Goal: Task Accomplishment & Management: Complete application form

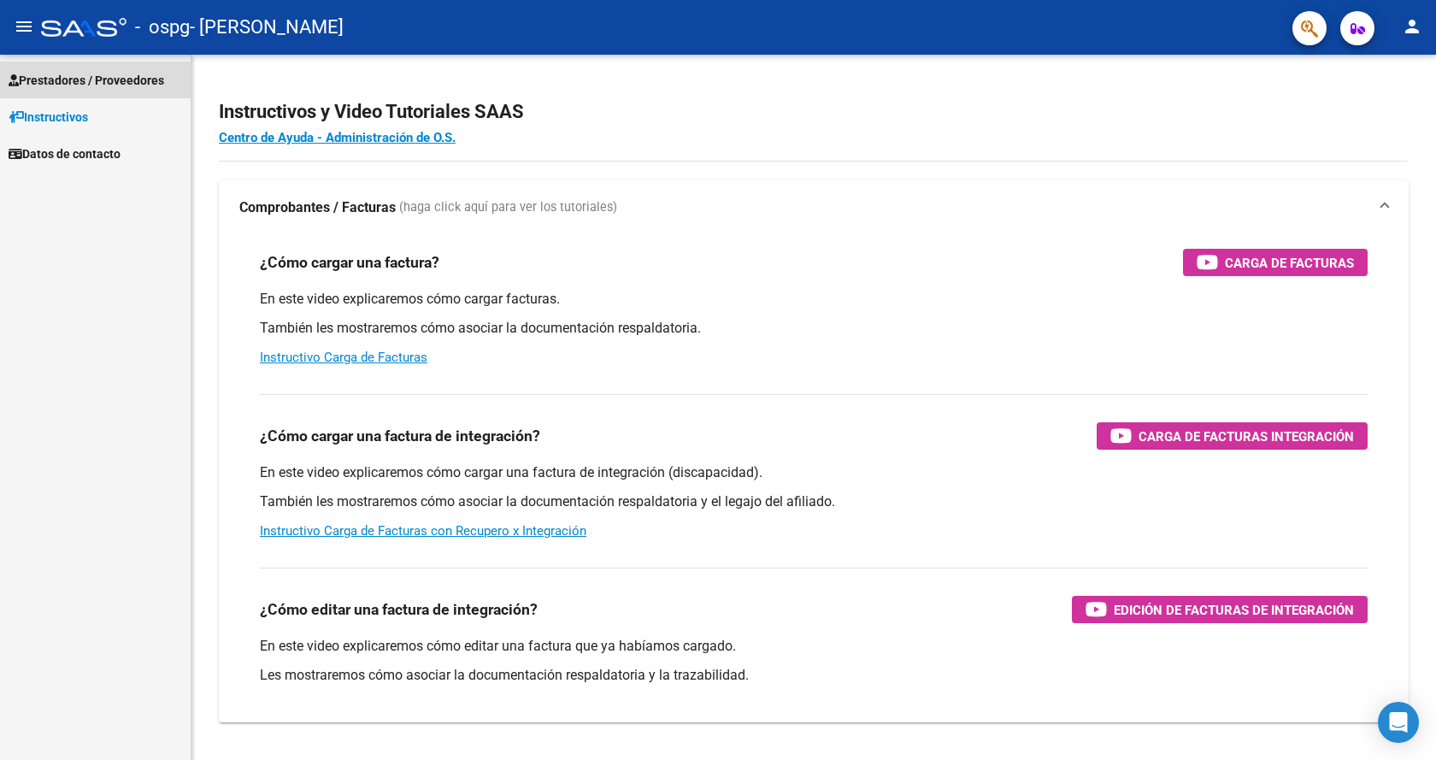
click at [75, 74] on span "Prestadores / Proveedores" at bounding box center [87, 80] width 156 height 19
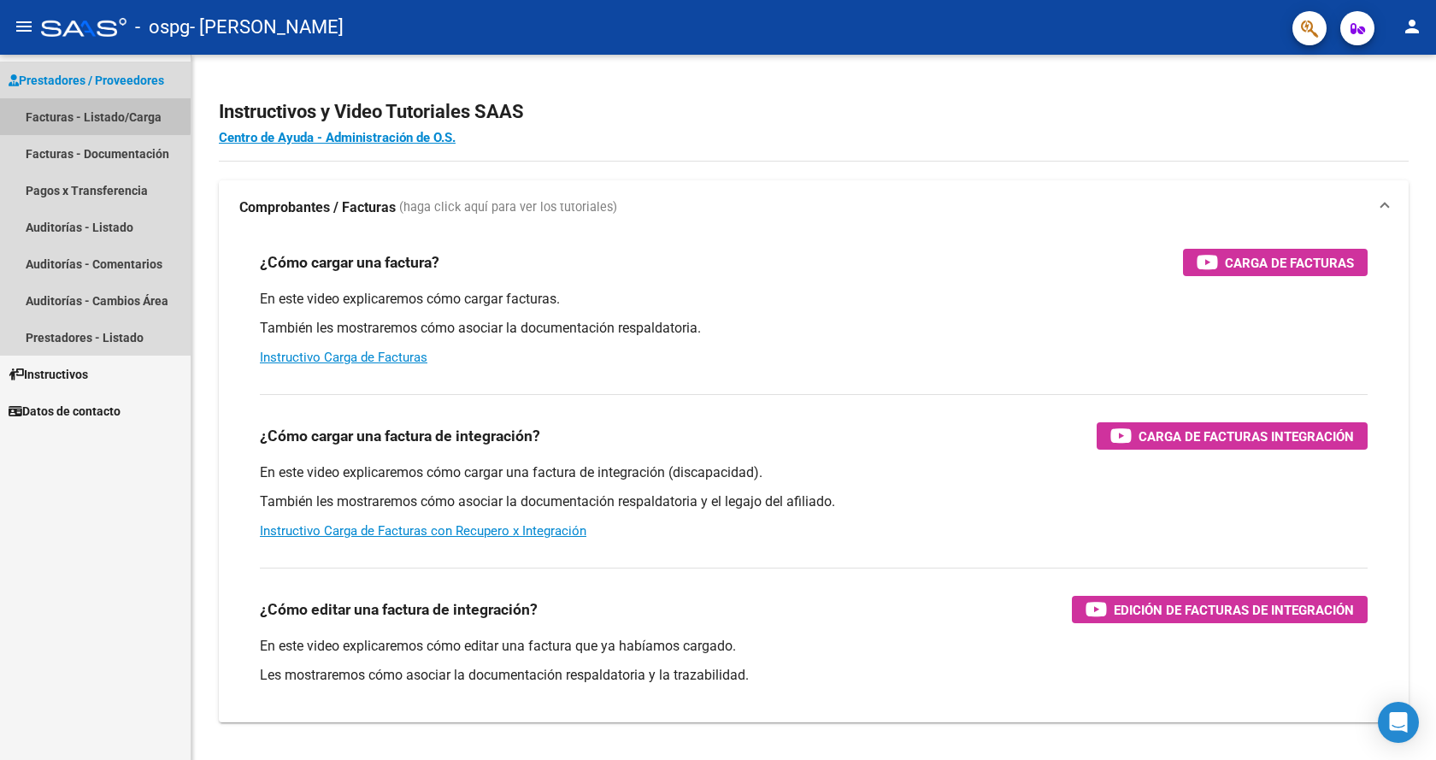
click at [69, 109] on link "Facturas - Listado/Carga" at bounding box center [95, 116] width 191 height 37
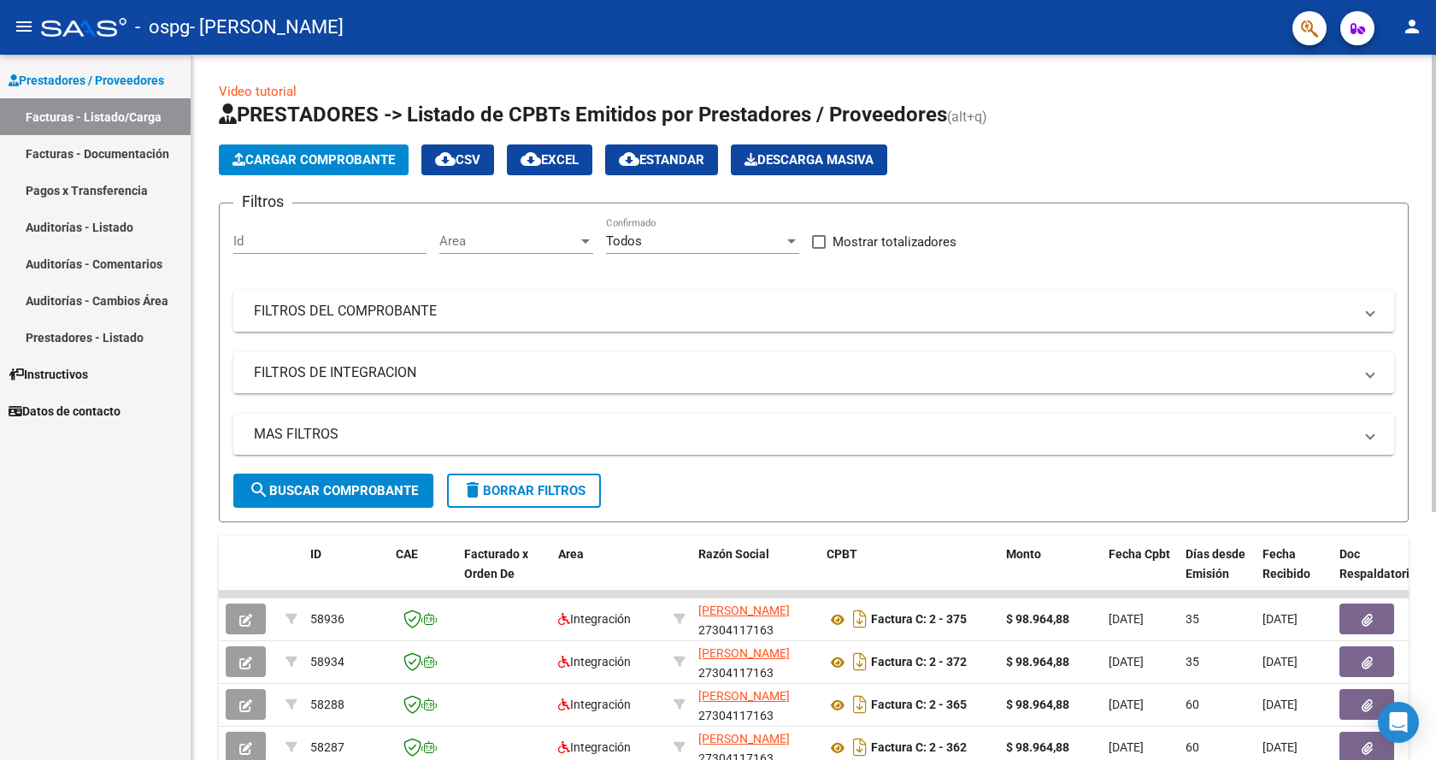
click at [337, 157] on span "Cargar Comprobante" at bounding box center [313, 159] width 162 height 15
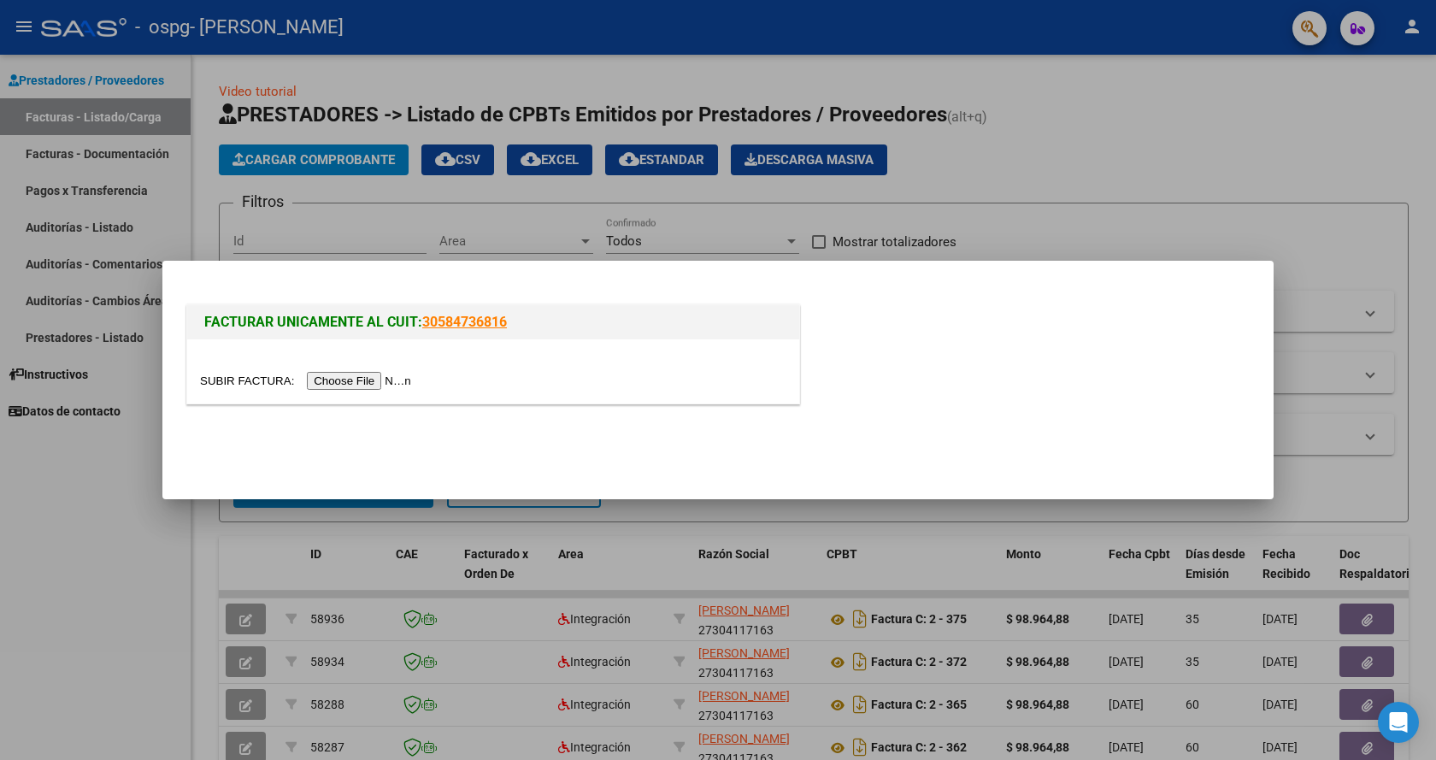
click at [346, 381] on input "file" at bounding box center [308, 381] width 216 height 18
click at [385, 379] on input "file" at bounding box center [308, 381] width 216 height 18
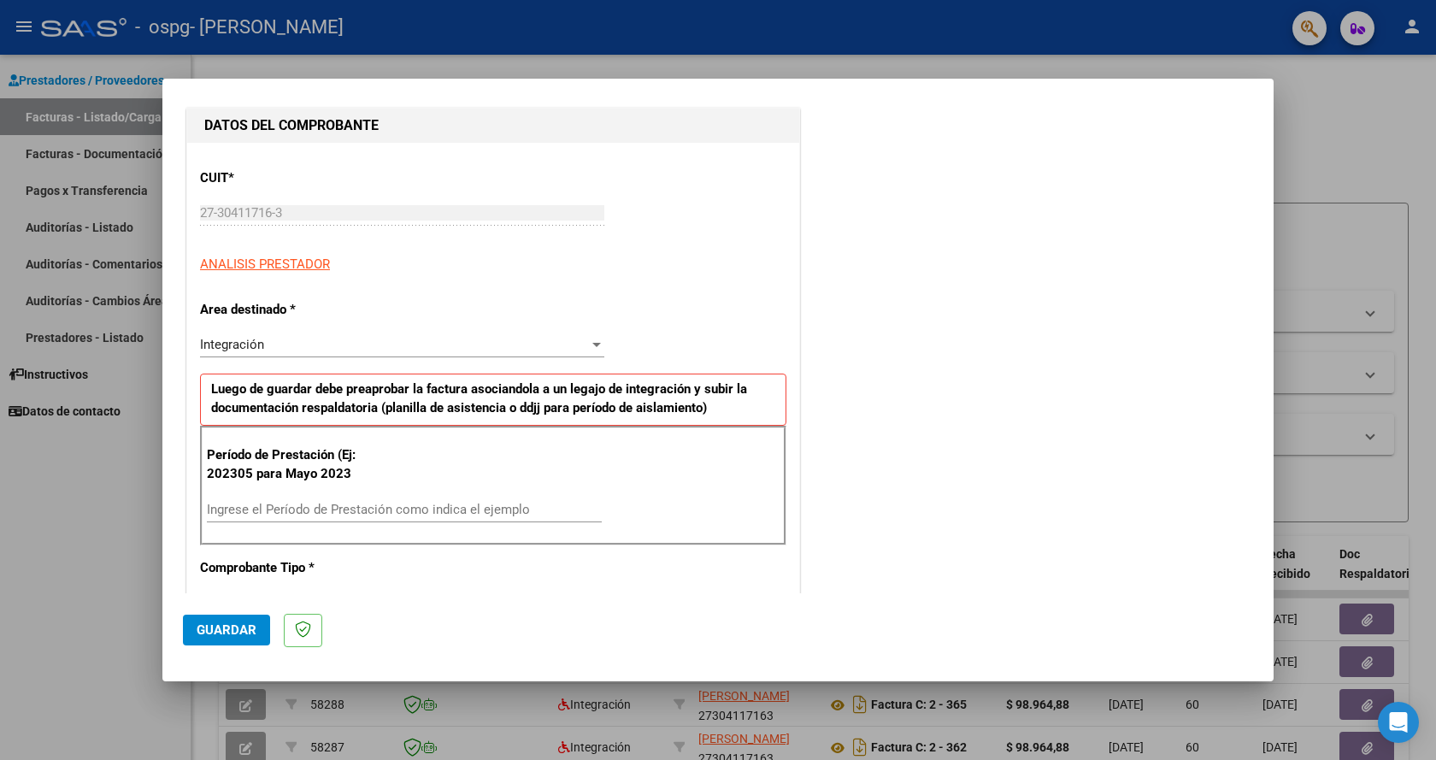
scroll to position [256, 0]
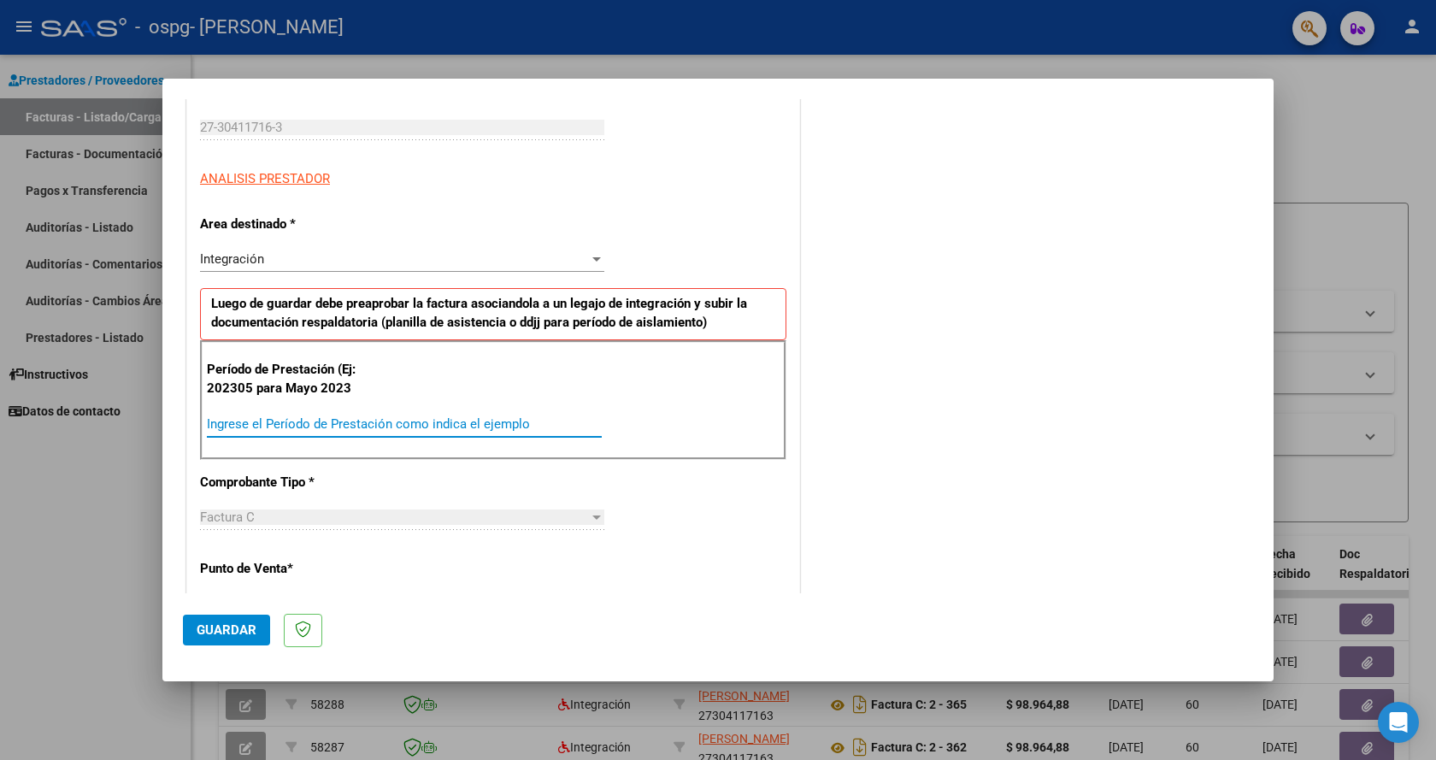
click at [238, 428] on input "Ingrese el Período de Prestación como indica el ejemplo" at bounding box center [404, 423] width 395 height 15
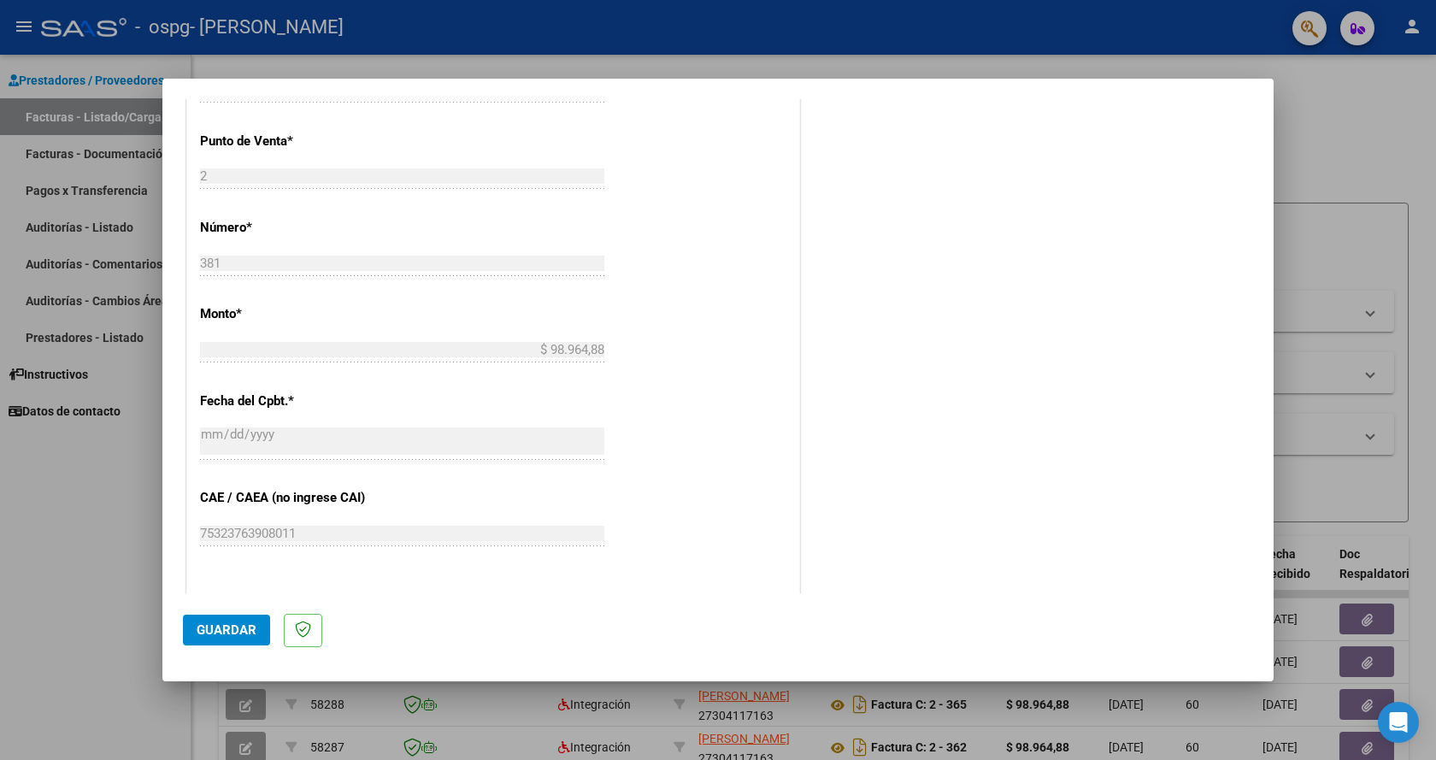
scroll to position [979, 0]
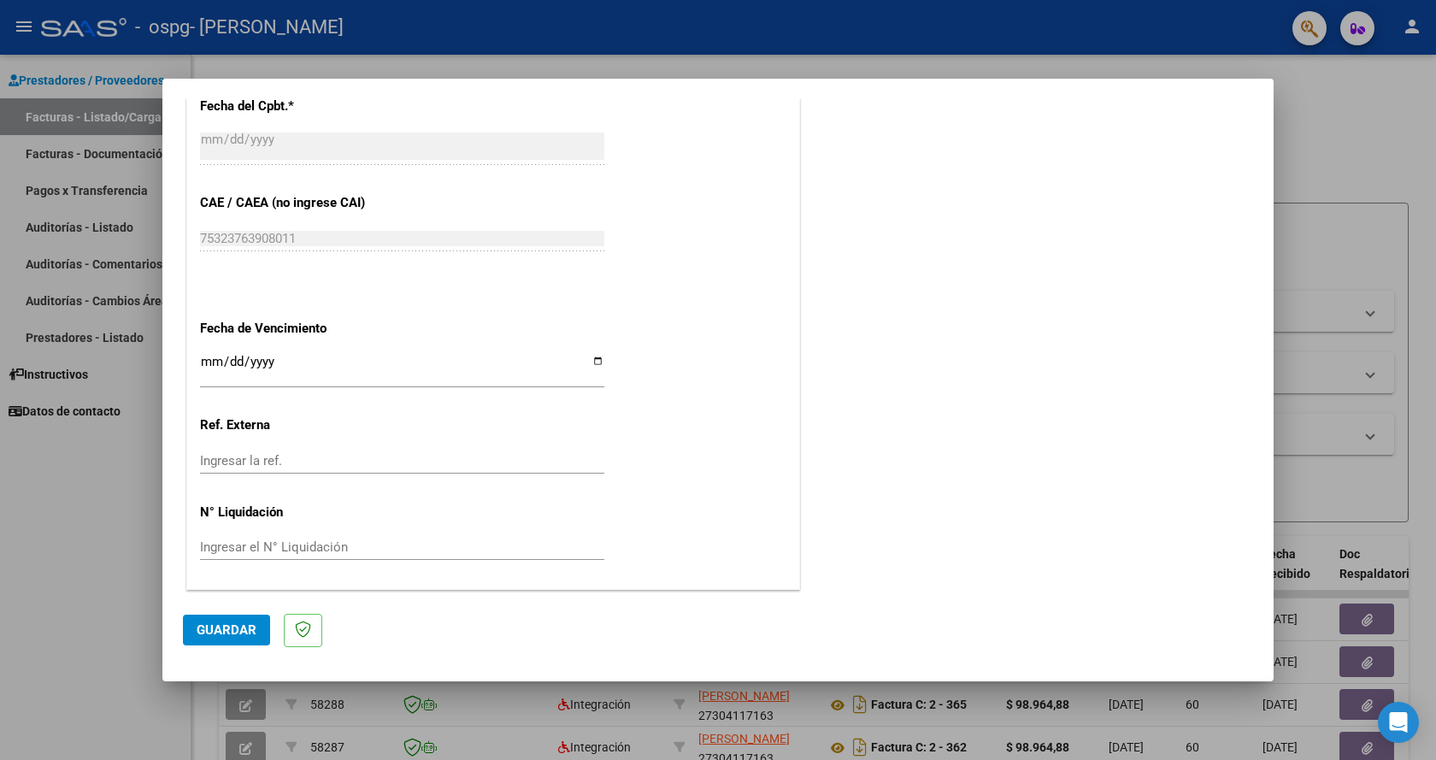
type input "202507"
click at [217, 625] on span "Guardar" at bounding box center [227, 629] width 60 height 15
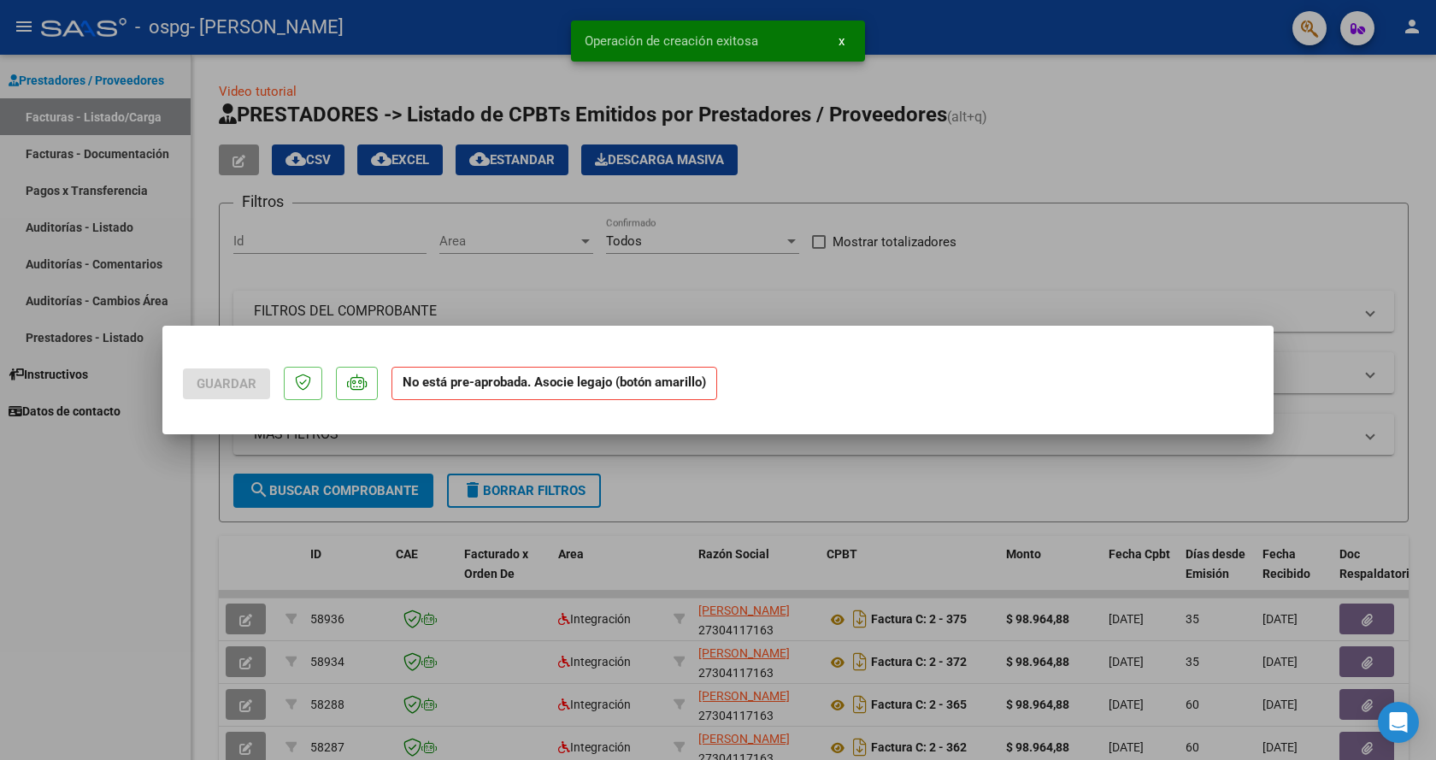
scroll to position [0, 0]
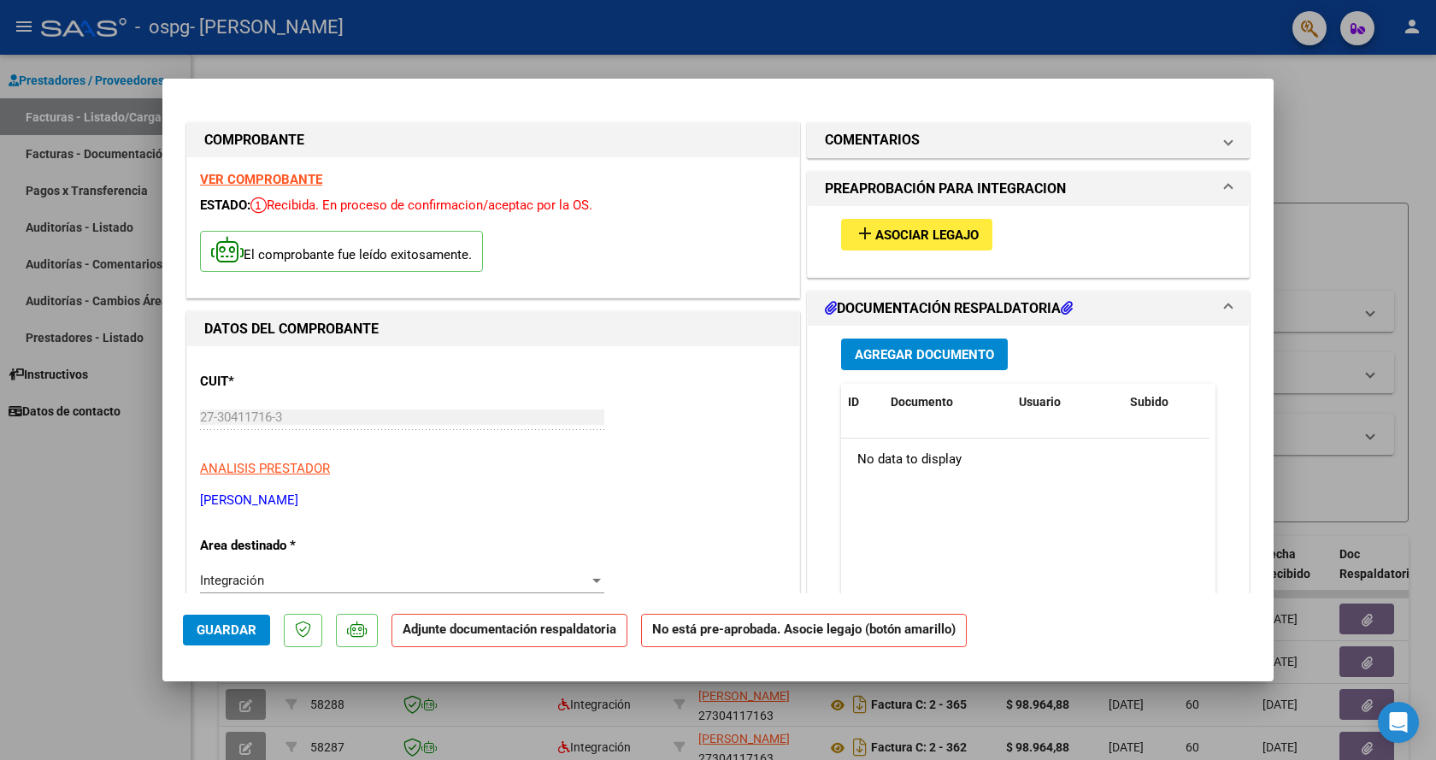
click at [925, 237] on span "Asociar Legajo" at bounding box center [926, 234] width 103 height 15
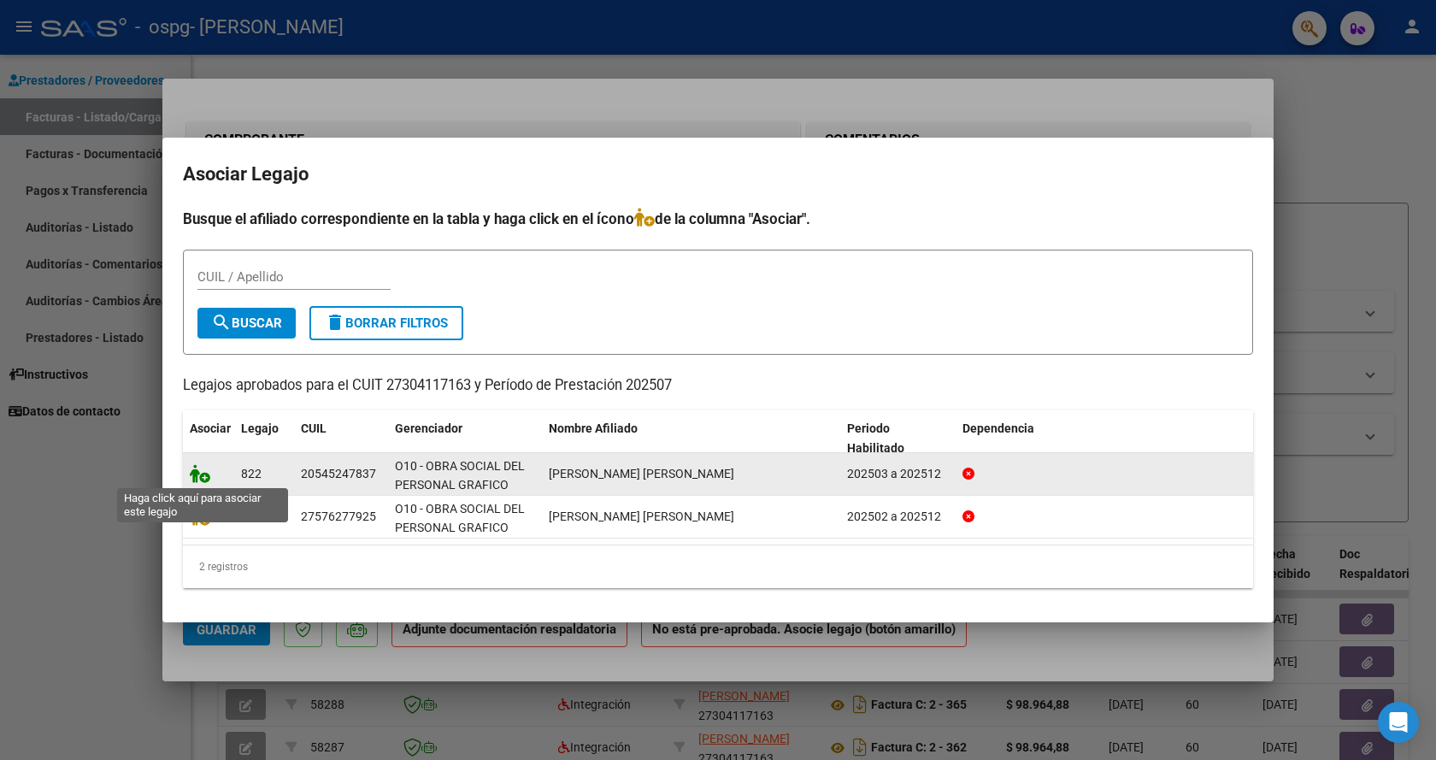
click at [203, 474] on icon at bounding box center [200, 473] width 21 height 19
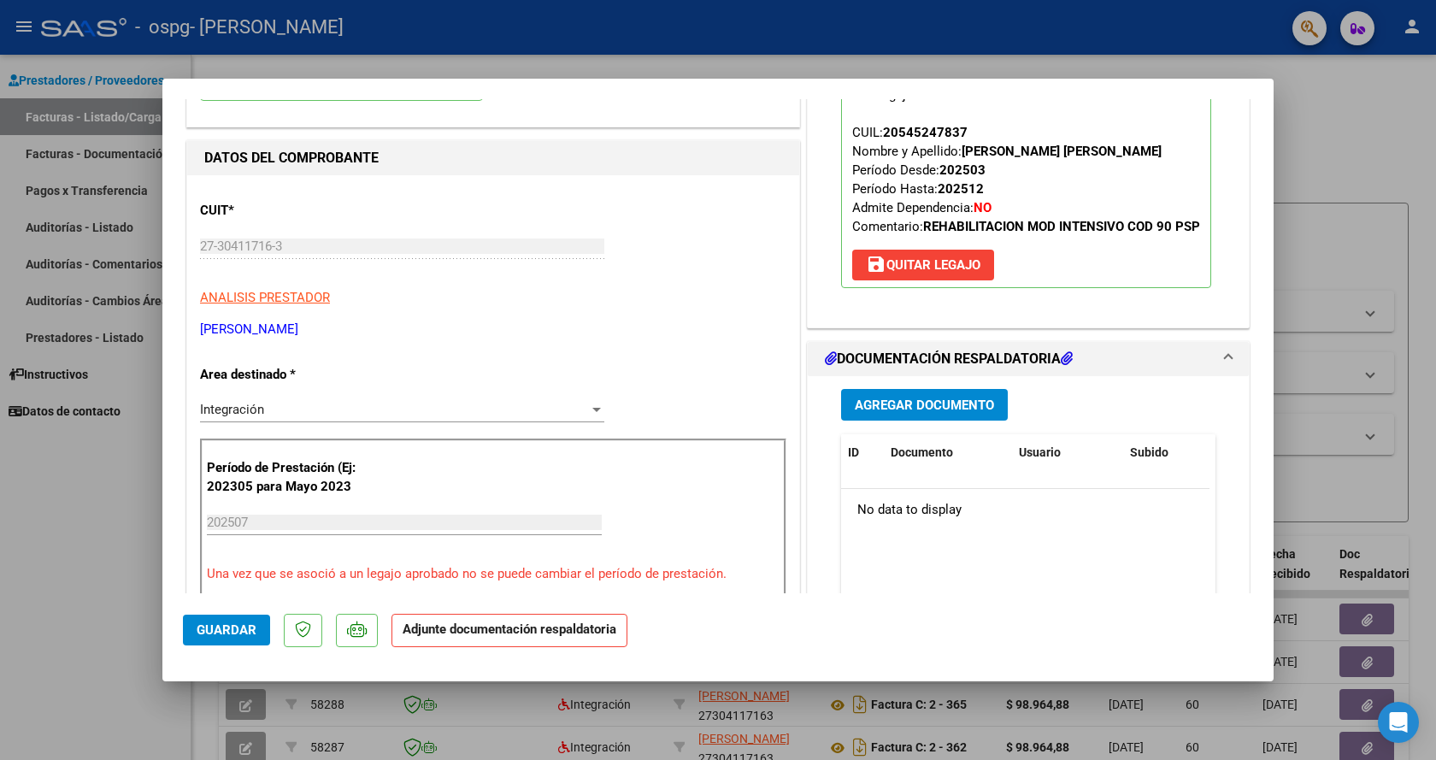
scroll to position [256, 0]
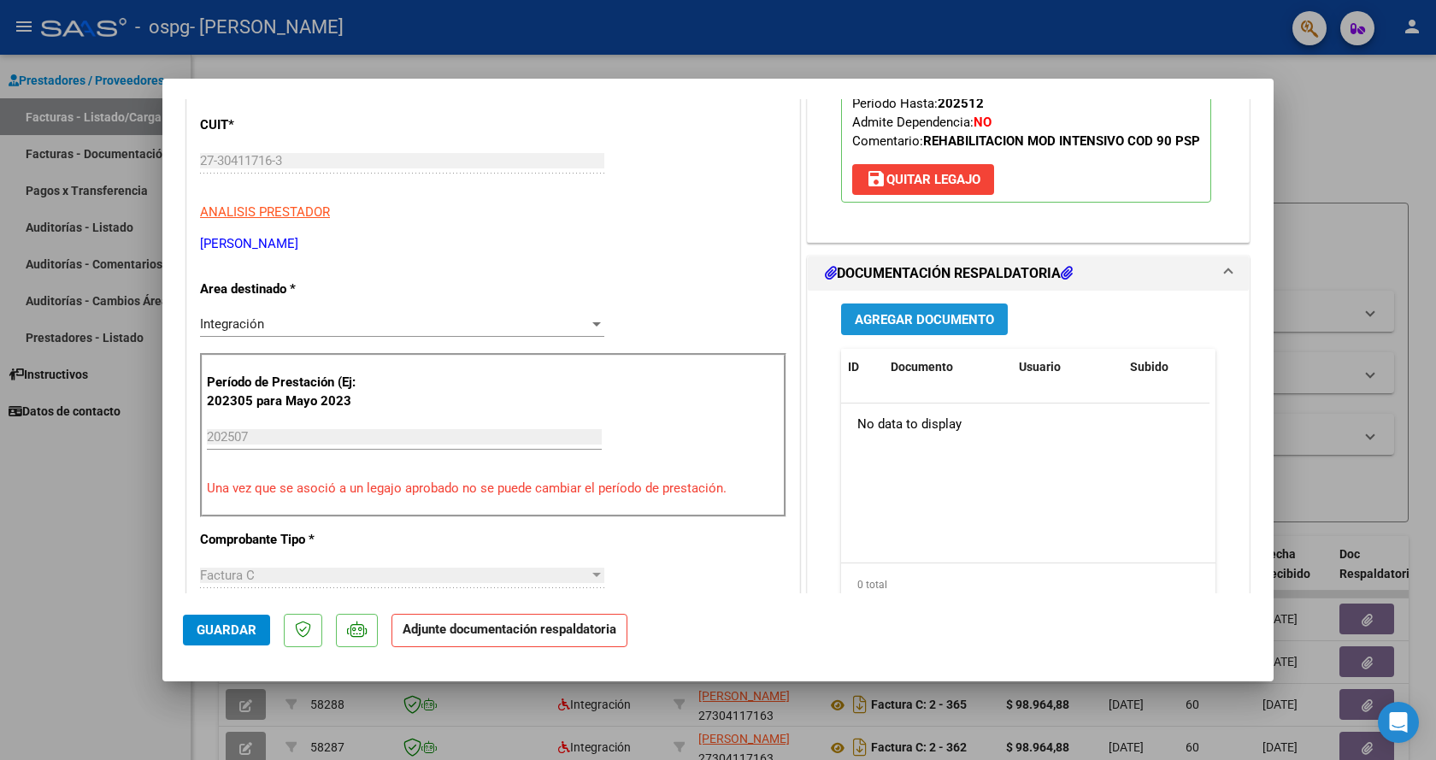
click at [917, 327] on span "Agregar Documento" at bounding box center [924, 319] width 139 height 15
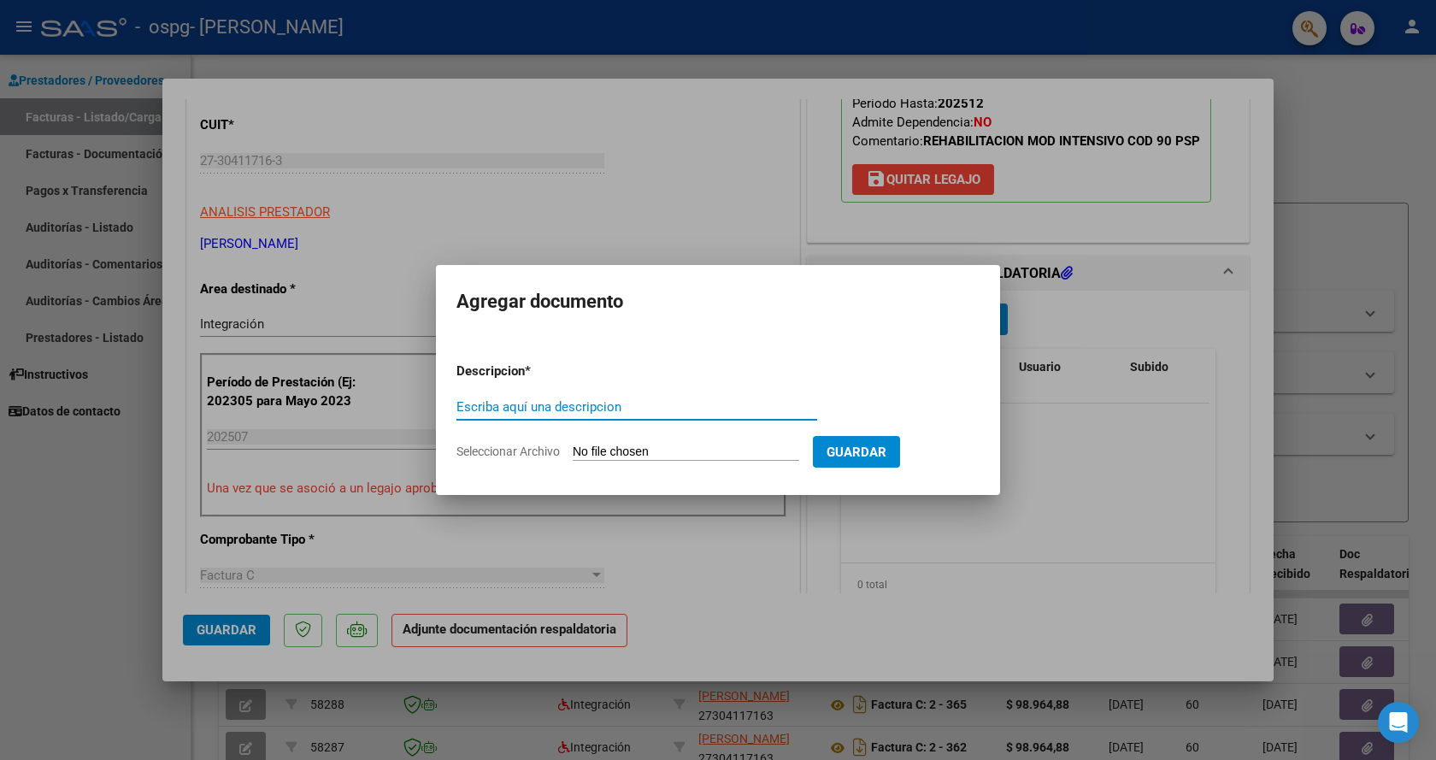
click at [581, 405] on input "Escriba aquí una descripcion" at bounding box center [636, 406] width 361 height 15
type input "planilla asistencia"
click at [603, 445] on input "Seleccionar Archivo" at bounding box center [686, 452] width 227 height 16
type input "C:\fakepath\PLANILLA [PERSON_NAME][DATE].pdf"
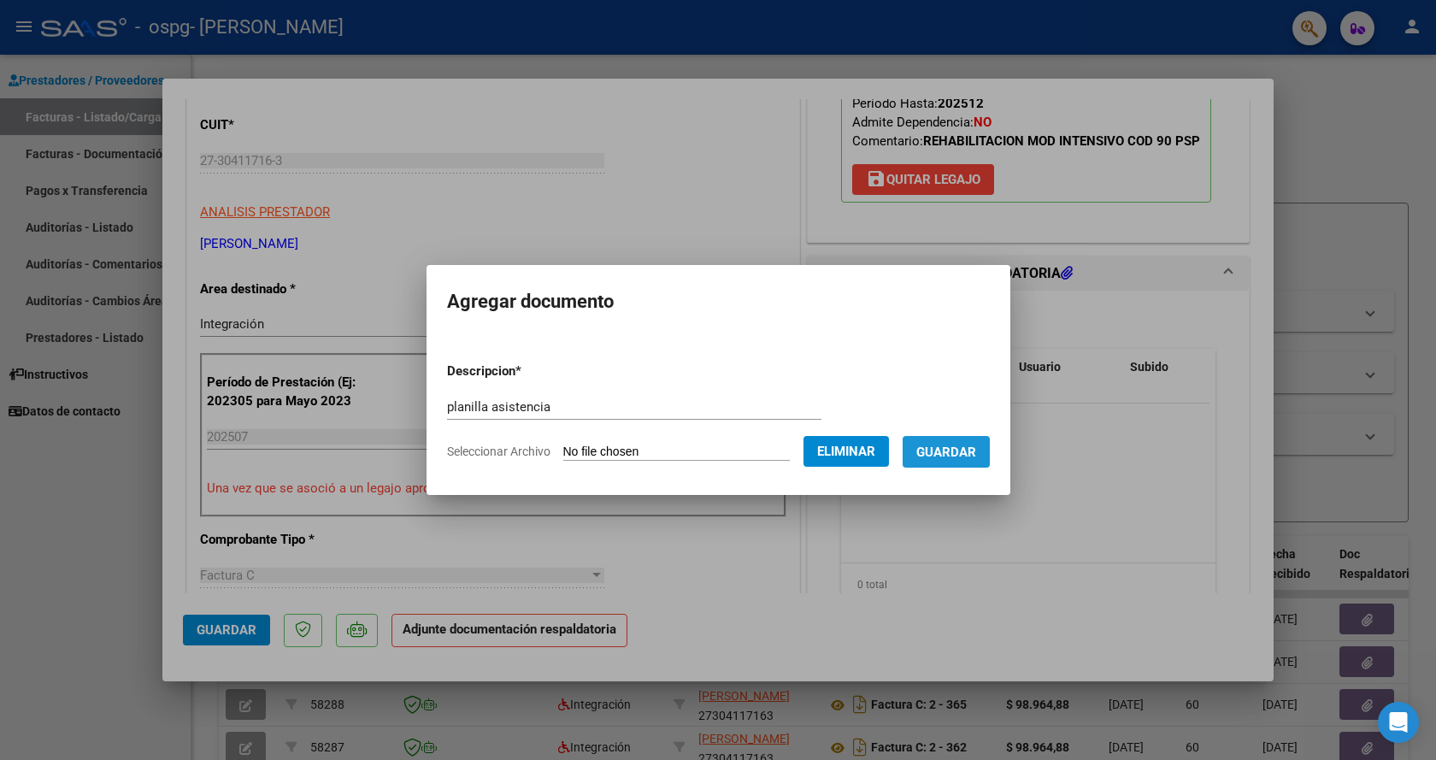
click at [976, 449] on span "Guardar" at bounding box center [946, 451] width 60 height 15
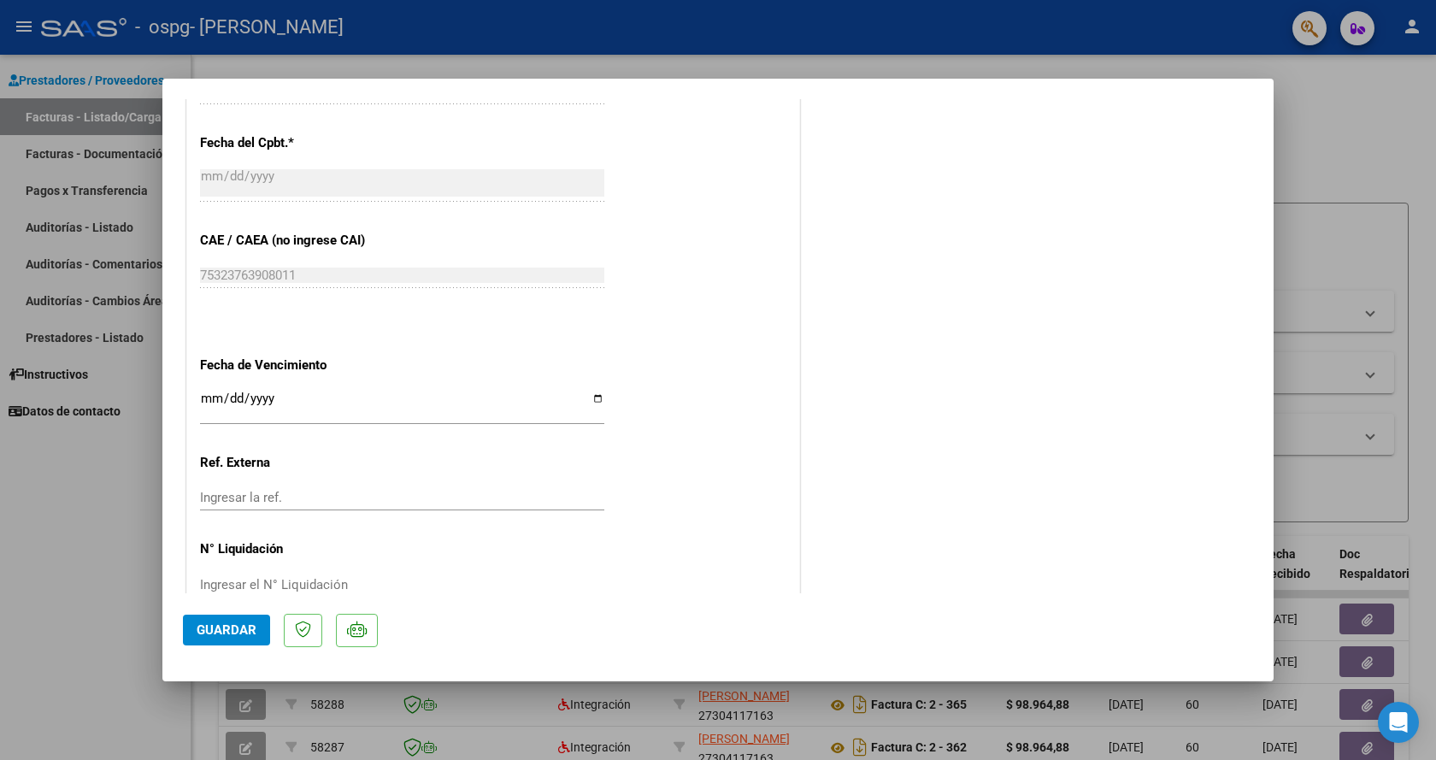
scroll to position [1002, 0]
click at [226, 629] on span "Guardar" at bounding box center [227, 629] width 60 height 15
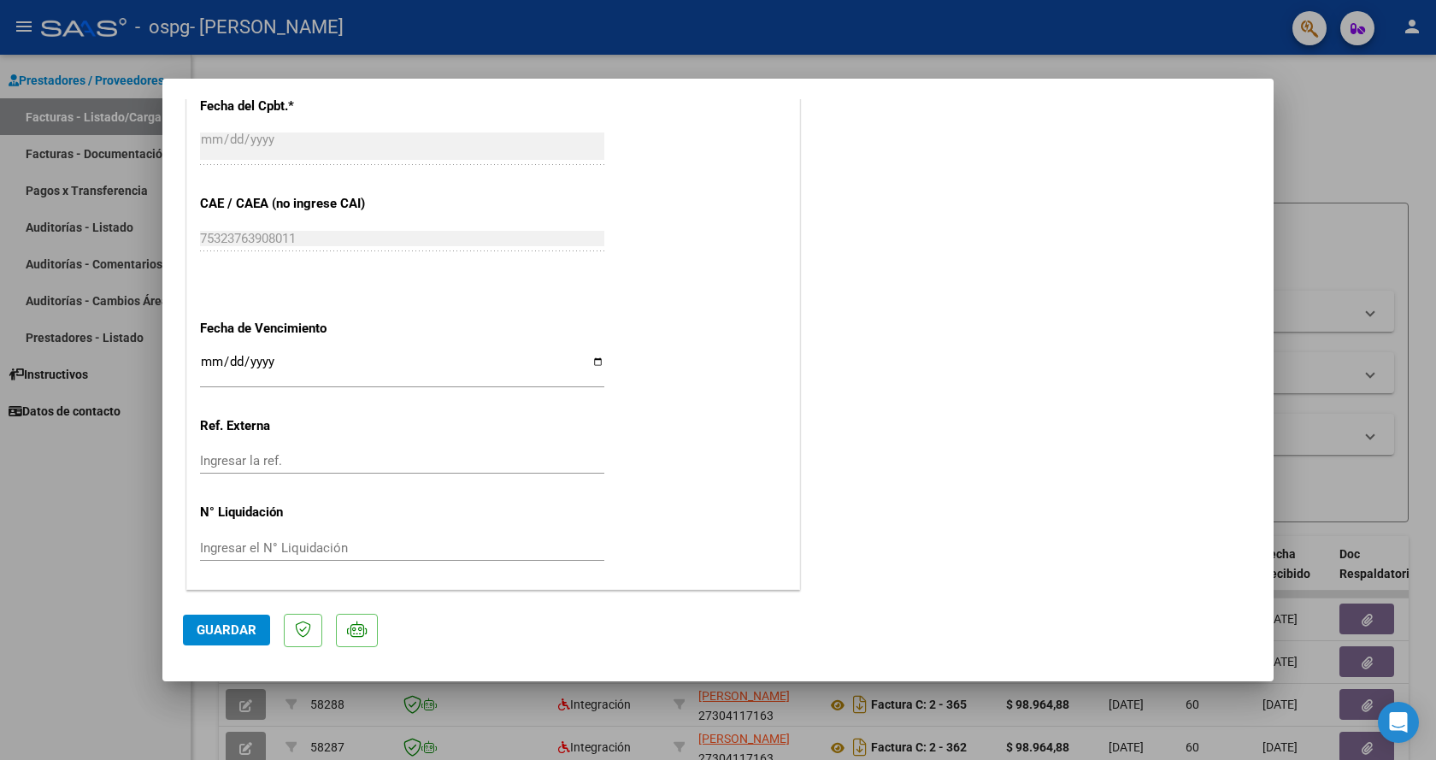
click at [943, 41] on div at bounding box center [718, 380] width 1436 height 760
type input "$ 0,00"
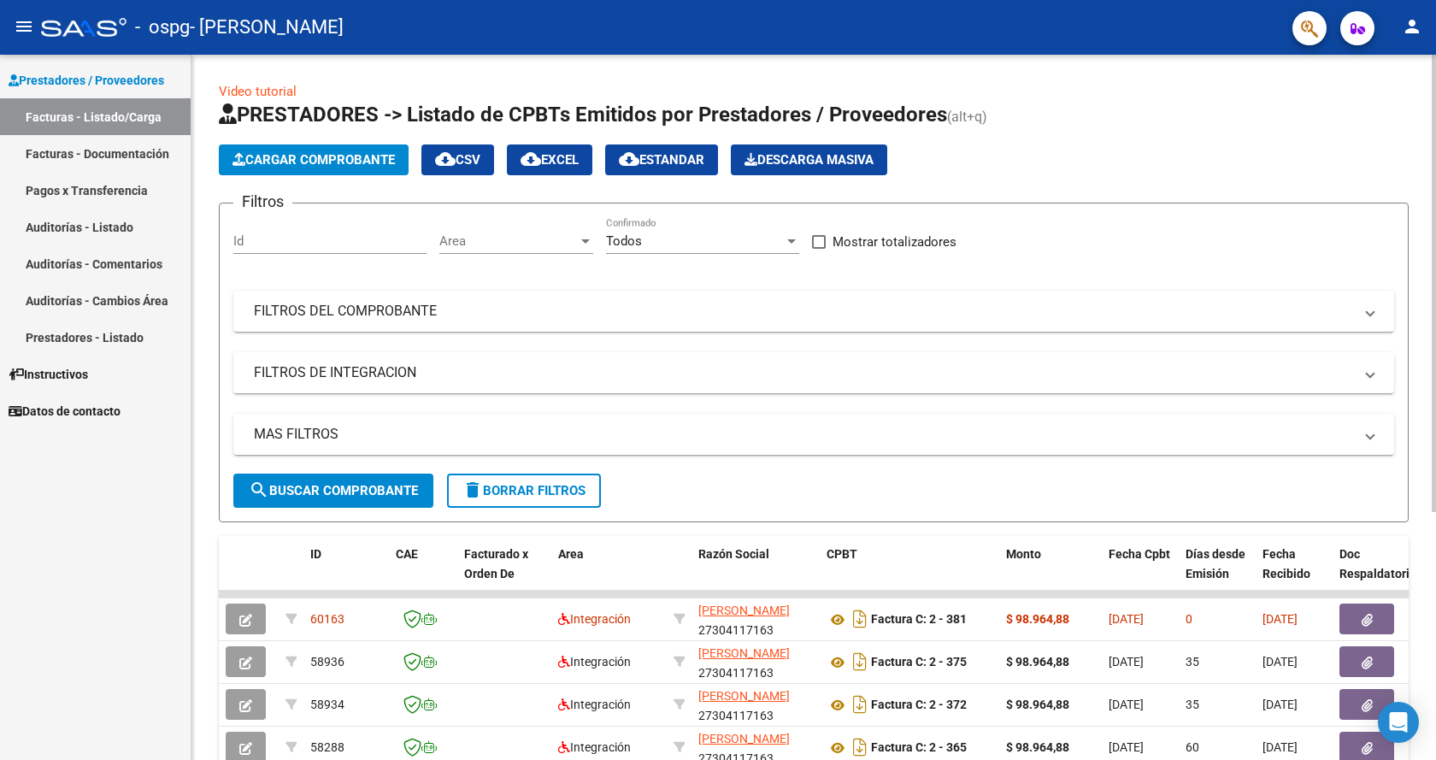
click at [340, 160] on span "Cargar Comprobante" at bounding box center [313, 159] width 162 height 15
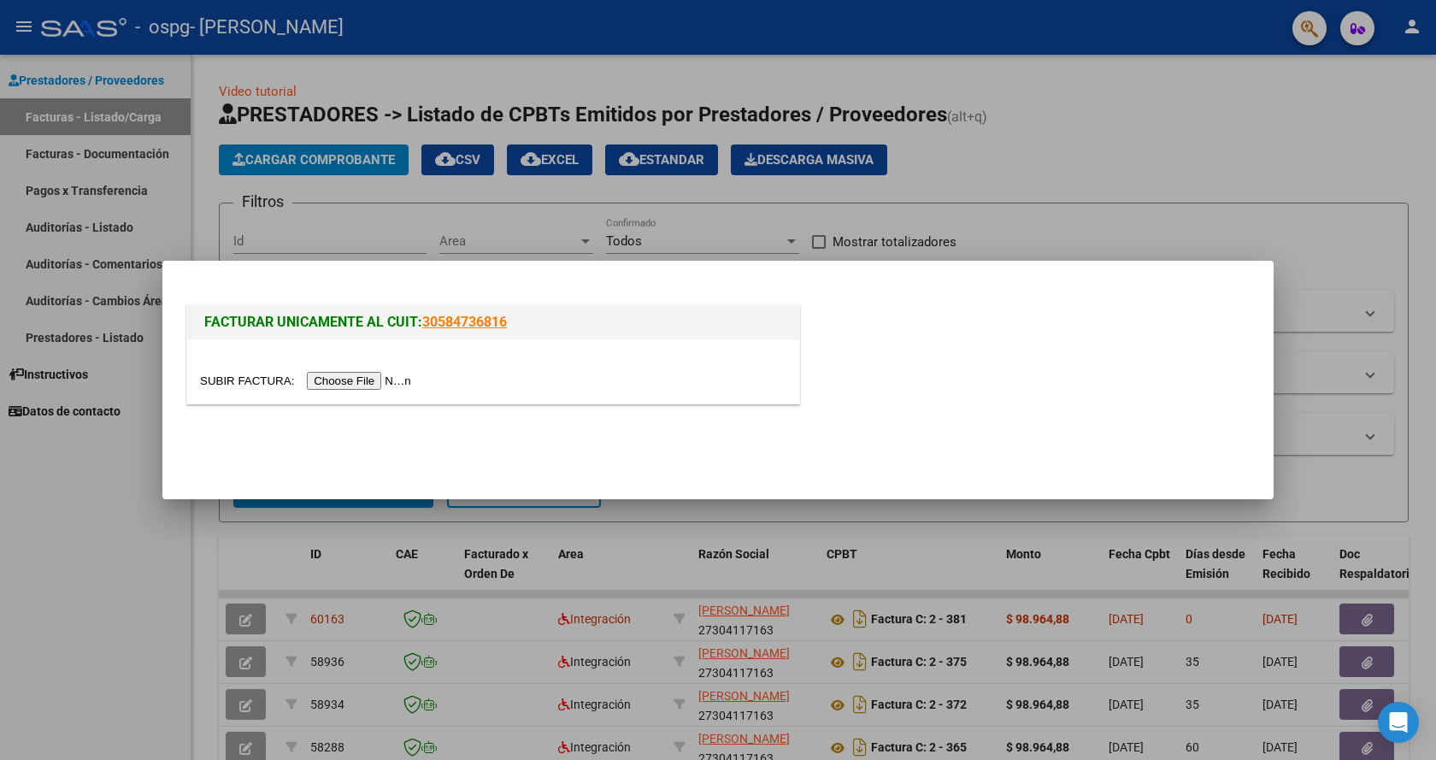
click at [342, 379] on input "file" at bounding box center [308, 381] width 216 height 18
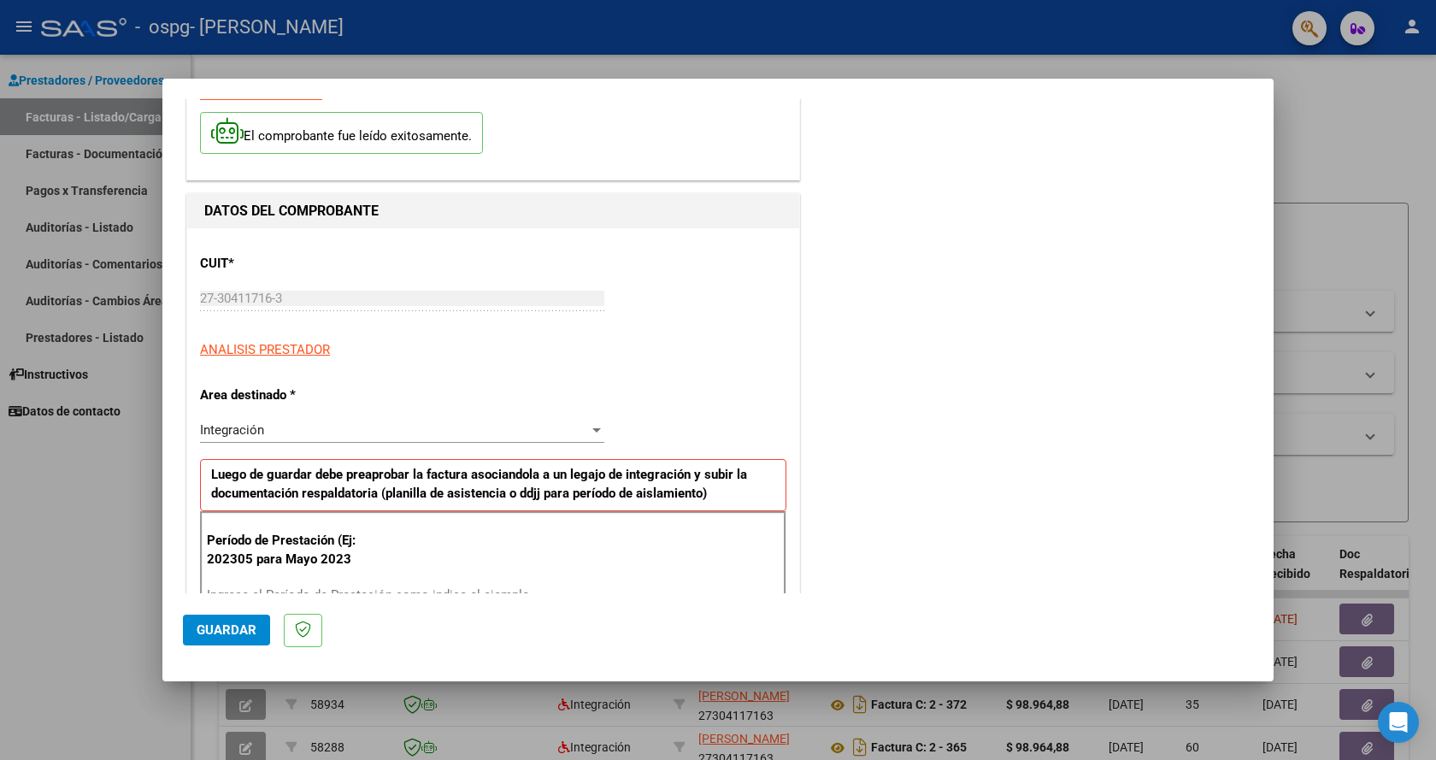
scroll to position [171, 0]
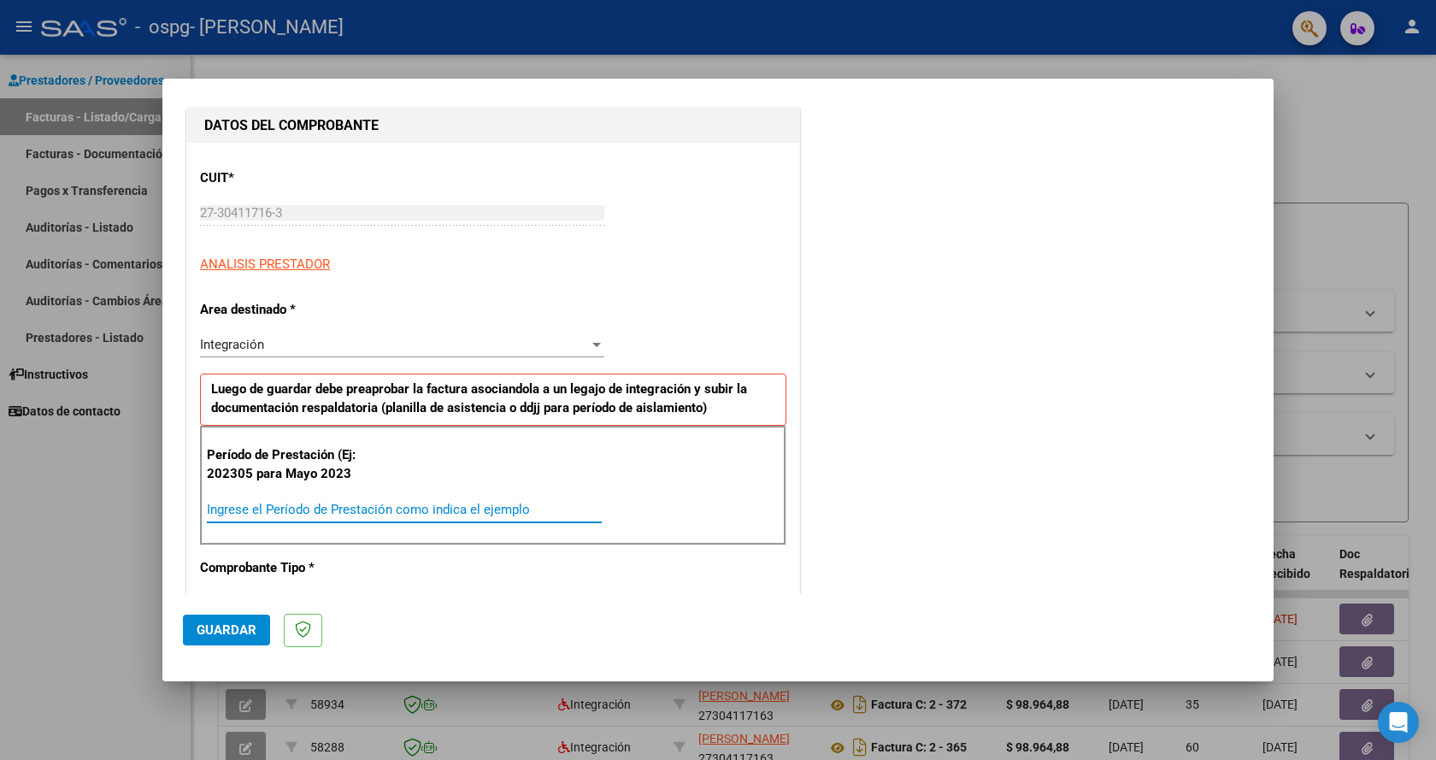
click at [268, 504] on input "Ingrese el Período de Prestación como indica el ejemplo" at bounding box center [404, 509] width 395 height 15
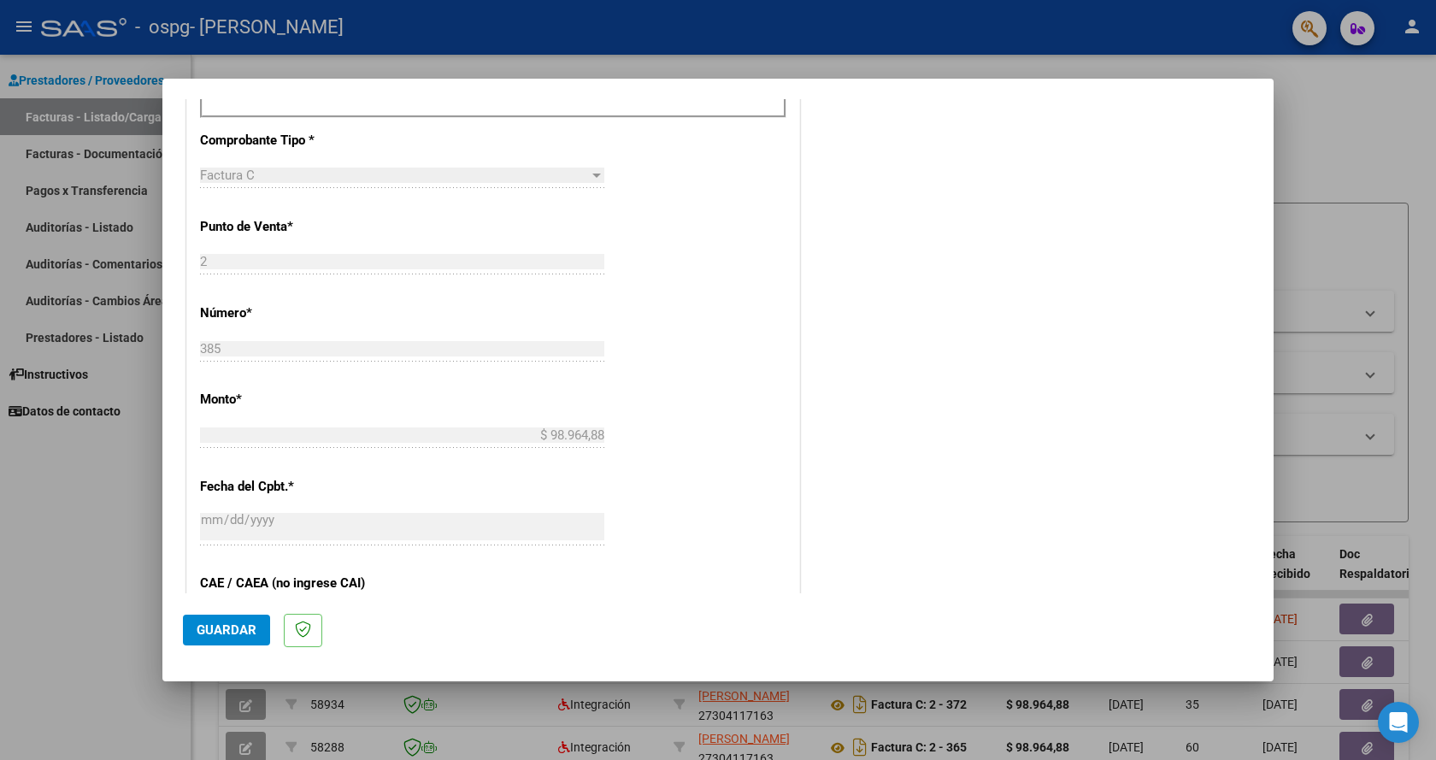
scroll to position [979, 0]
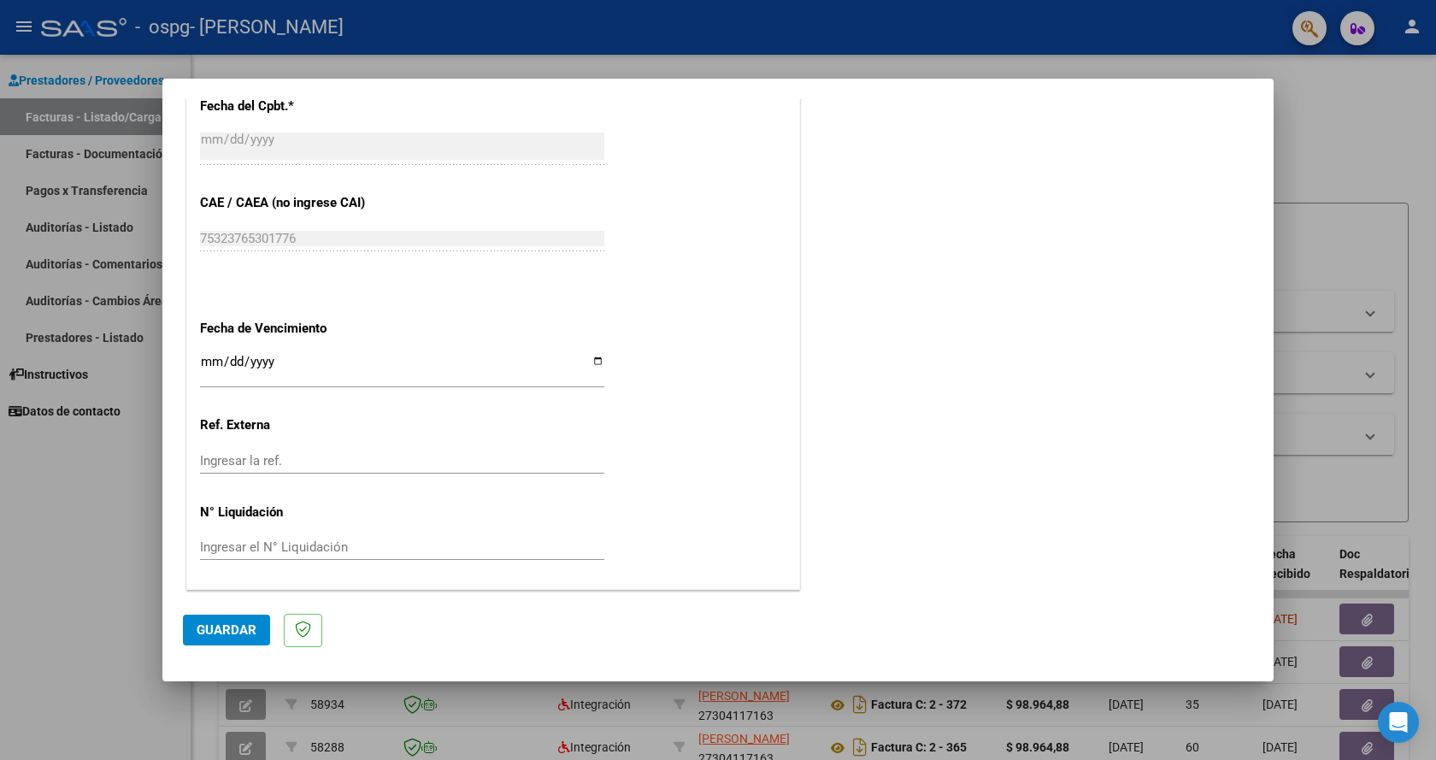
type input "202507"
click at [229, 626] on span "Guardar" at bounding box center [227, 629] width 60 height 15
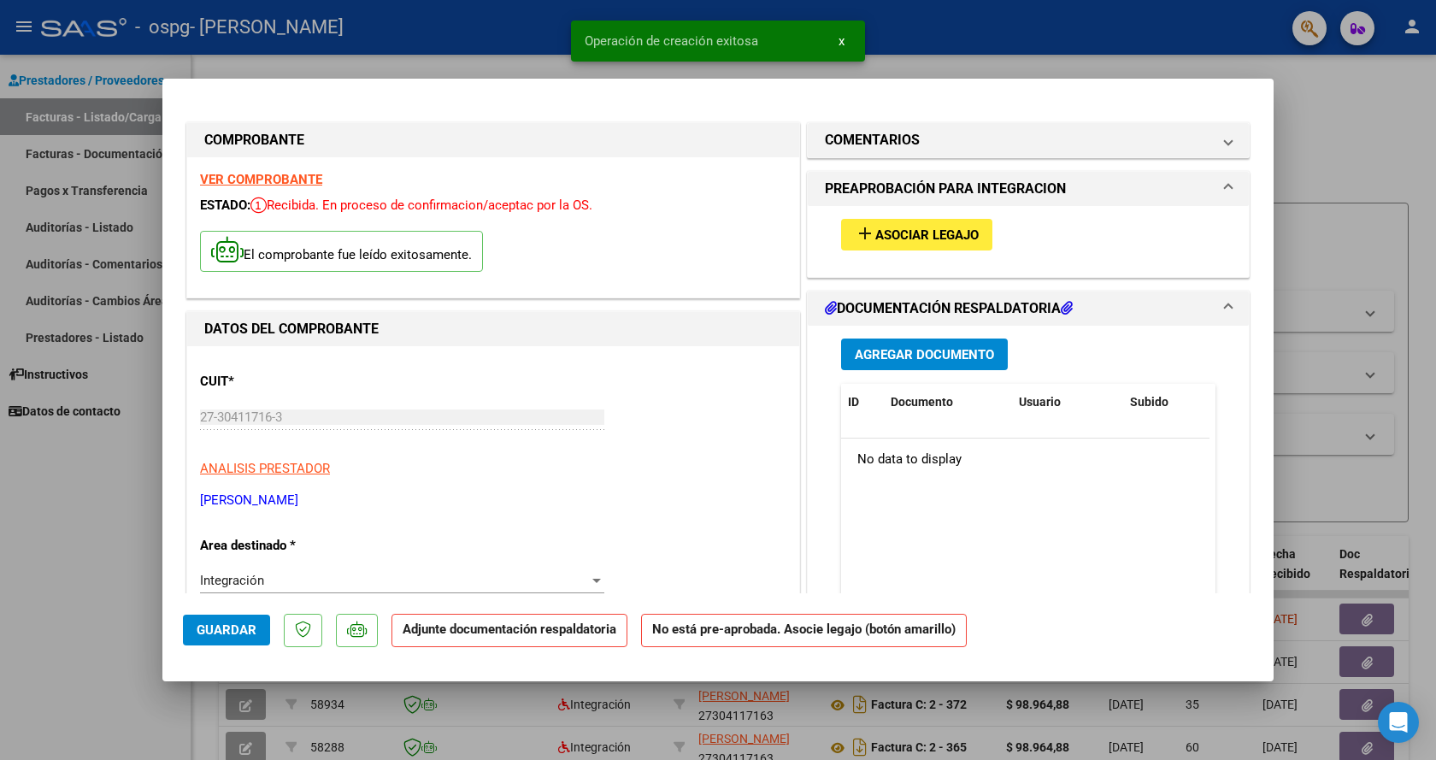
scroll to position [85, 0]
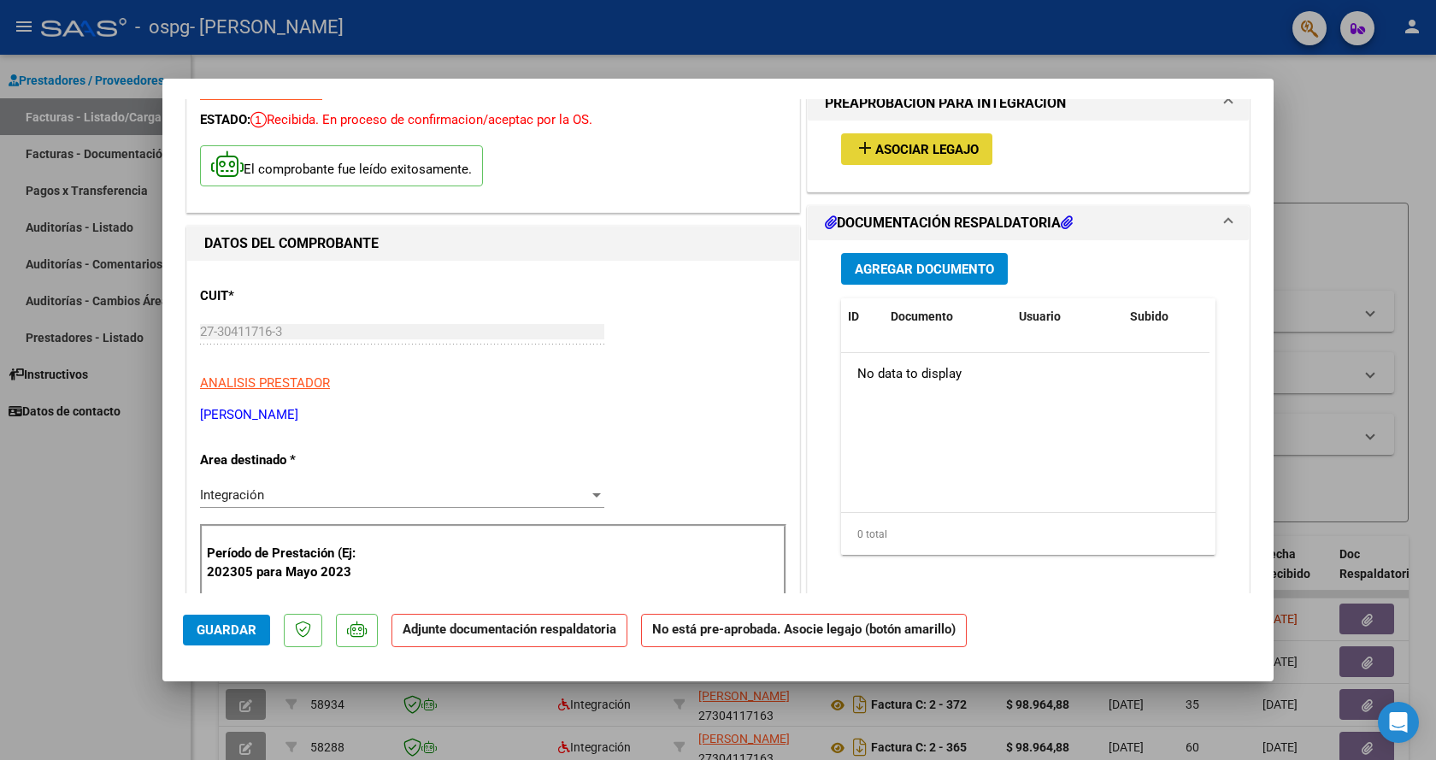
click at [899, 146] on span "Asociar Legajo" at bounding box center [926, 149] width 103 height 15
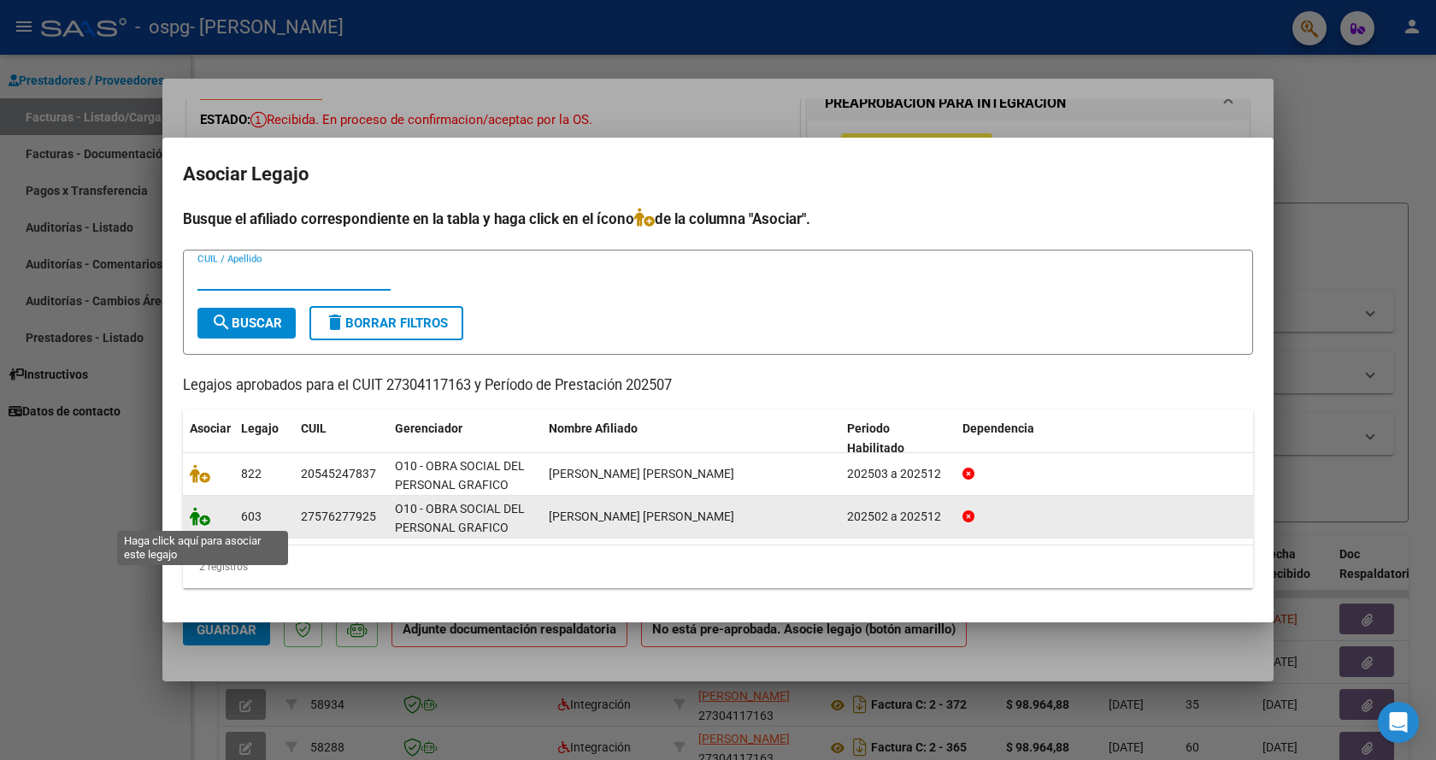
click at [203, 520] on icon at bounding box center [200, 516] width 21 height 19
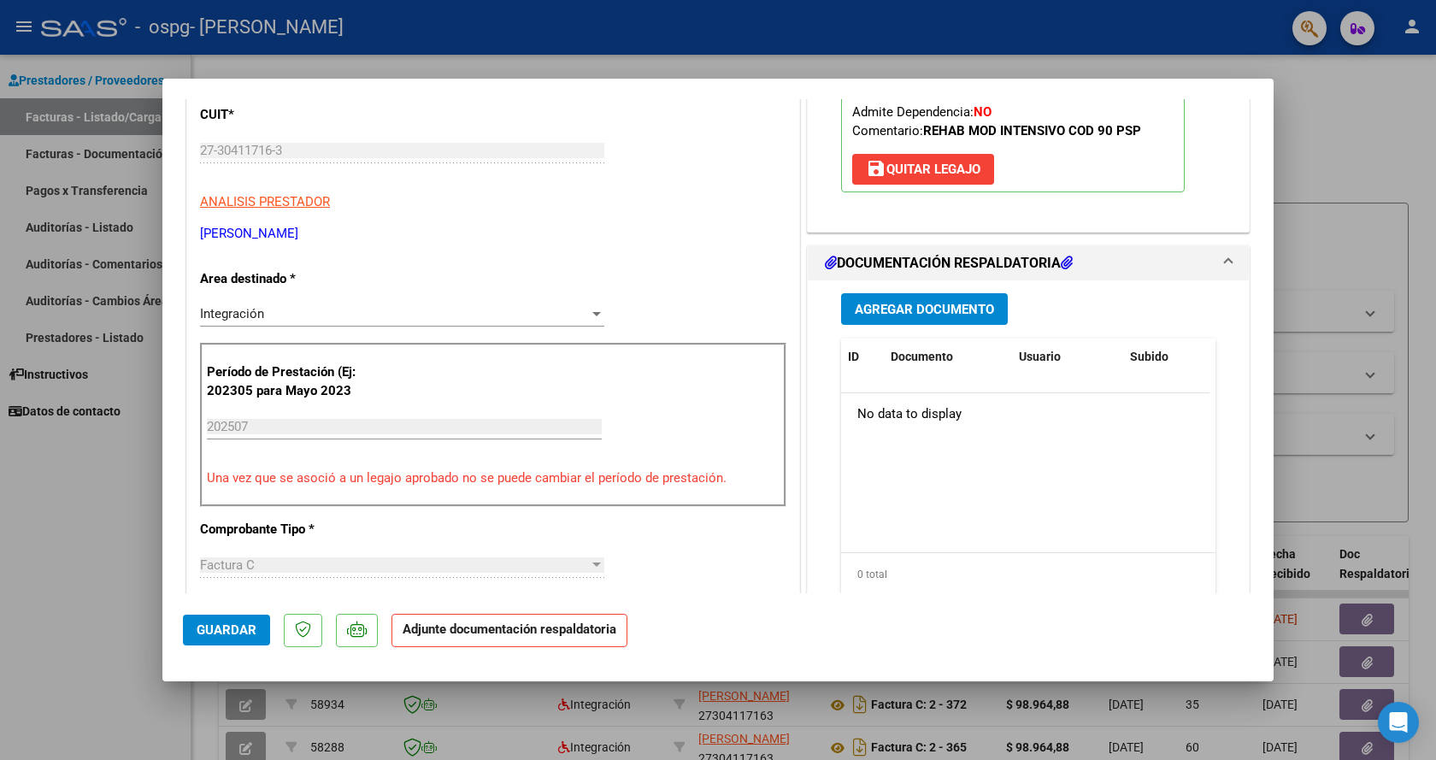
scroll to position [96, 0]
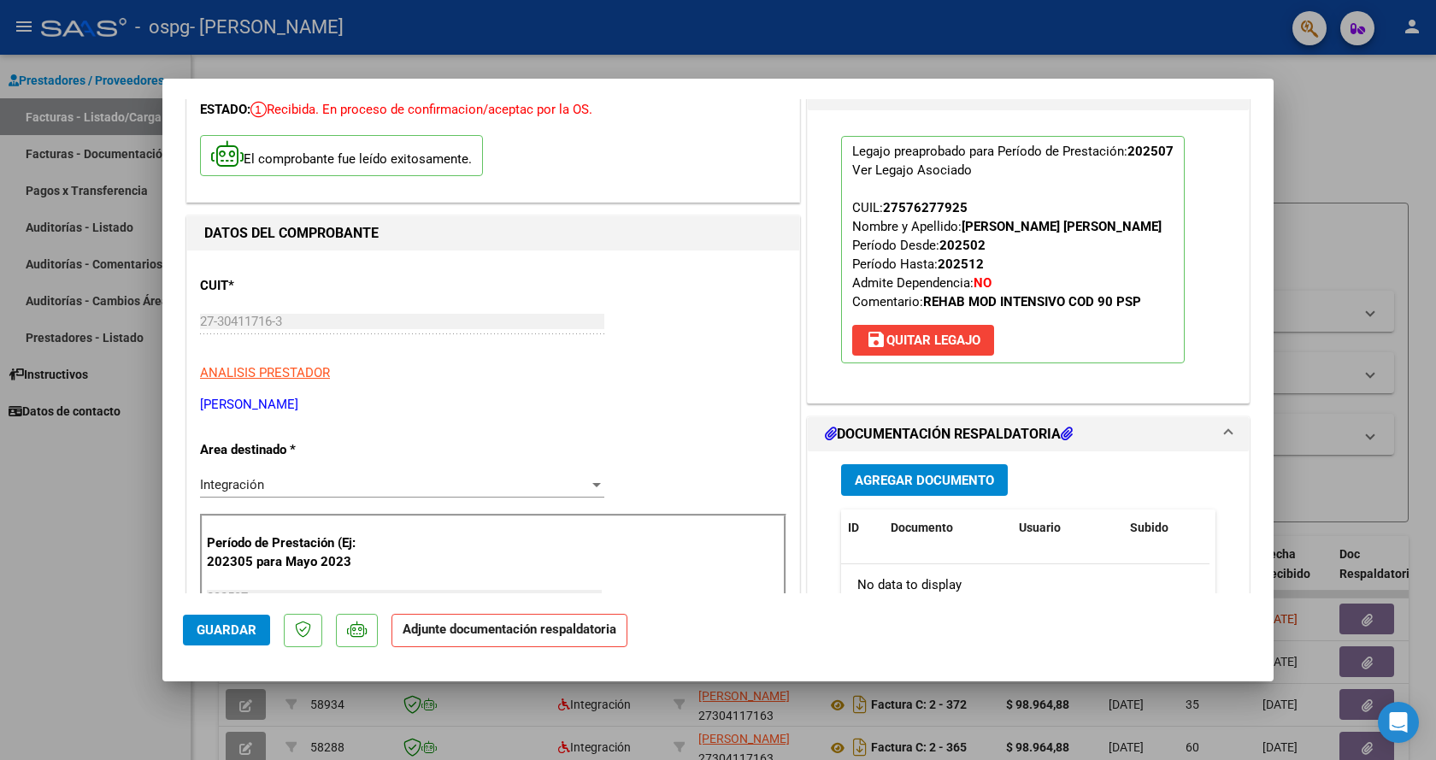
click at [922, 479] on span "Agregar Documento" at bounding box center [924, 480] width 139 height 15
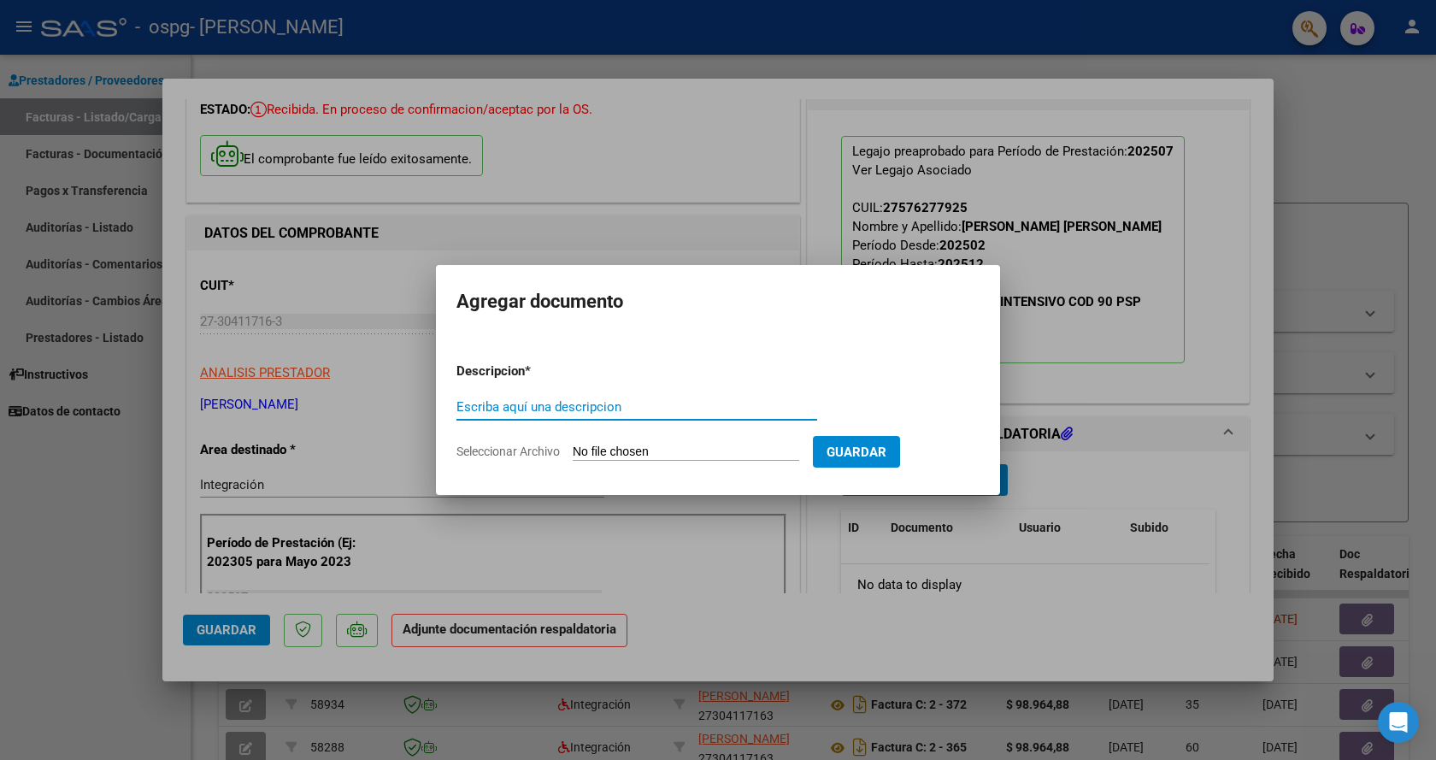
click at [554, 402] on input "Escriba aquí una descripcion" at bounding box center [636, 406] width 361 height 15
type input "planilla asistencia"
click at [654, 456] on input "Seleccionar Archivo" at bounding box center [686, 452] width 227 height 16
type input "C:\fakepath\PLANILLA [PERSON_NAME][DATE].pdf"
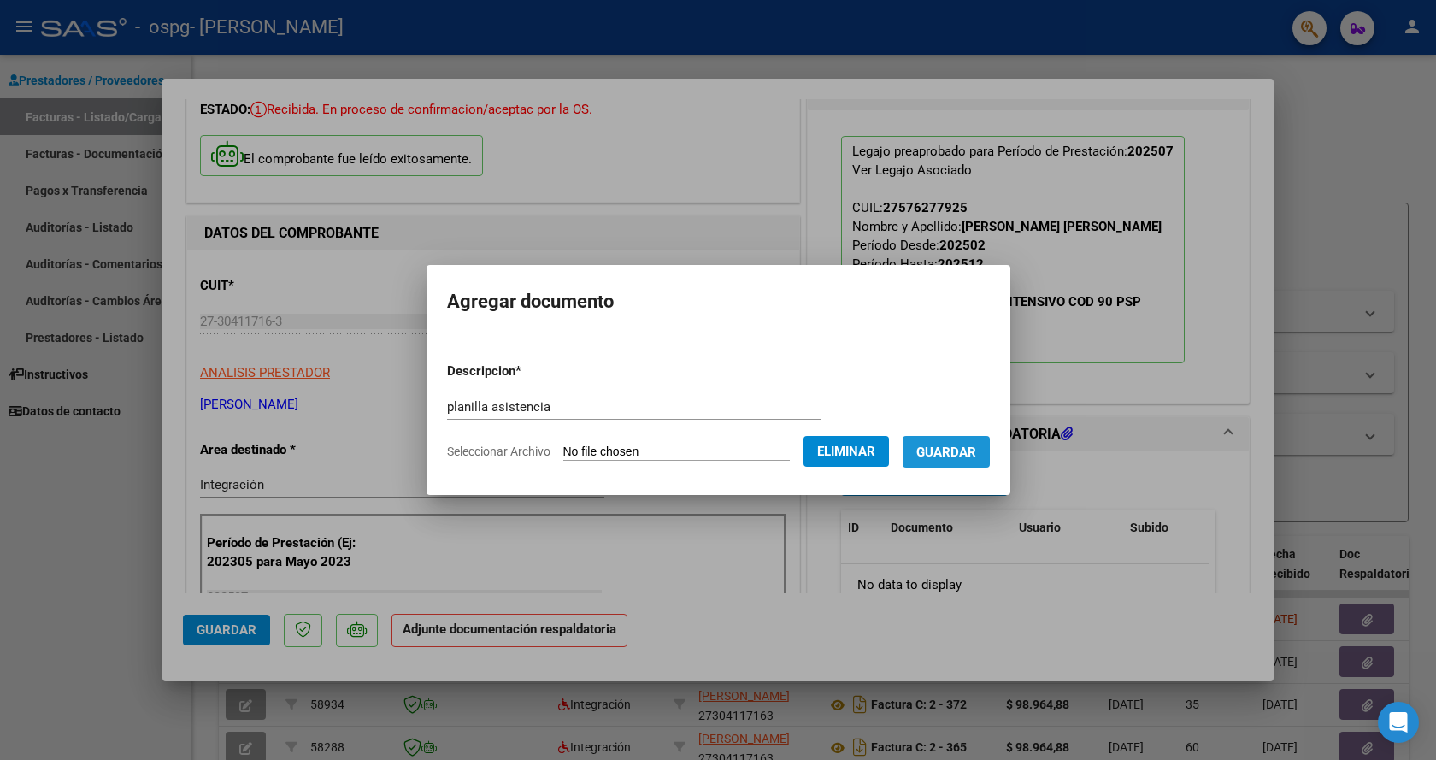
click at [976, 444] on span "Guardar" at bounding box center [946, 451] width 60 height 15
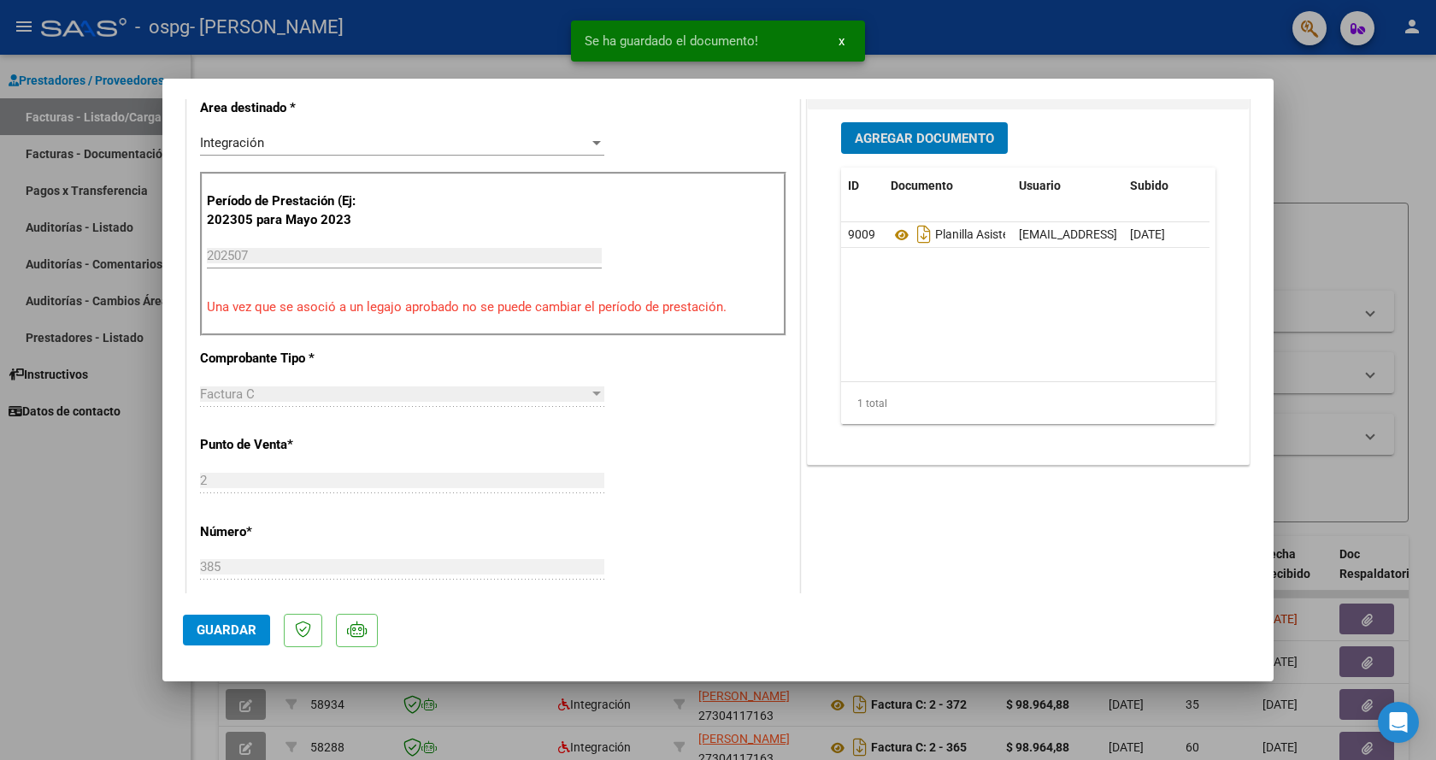
scroll to position [1036, 0]
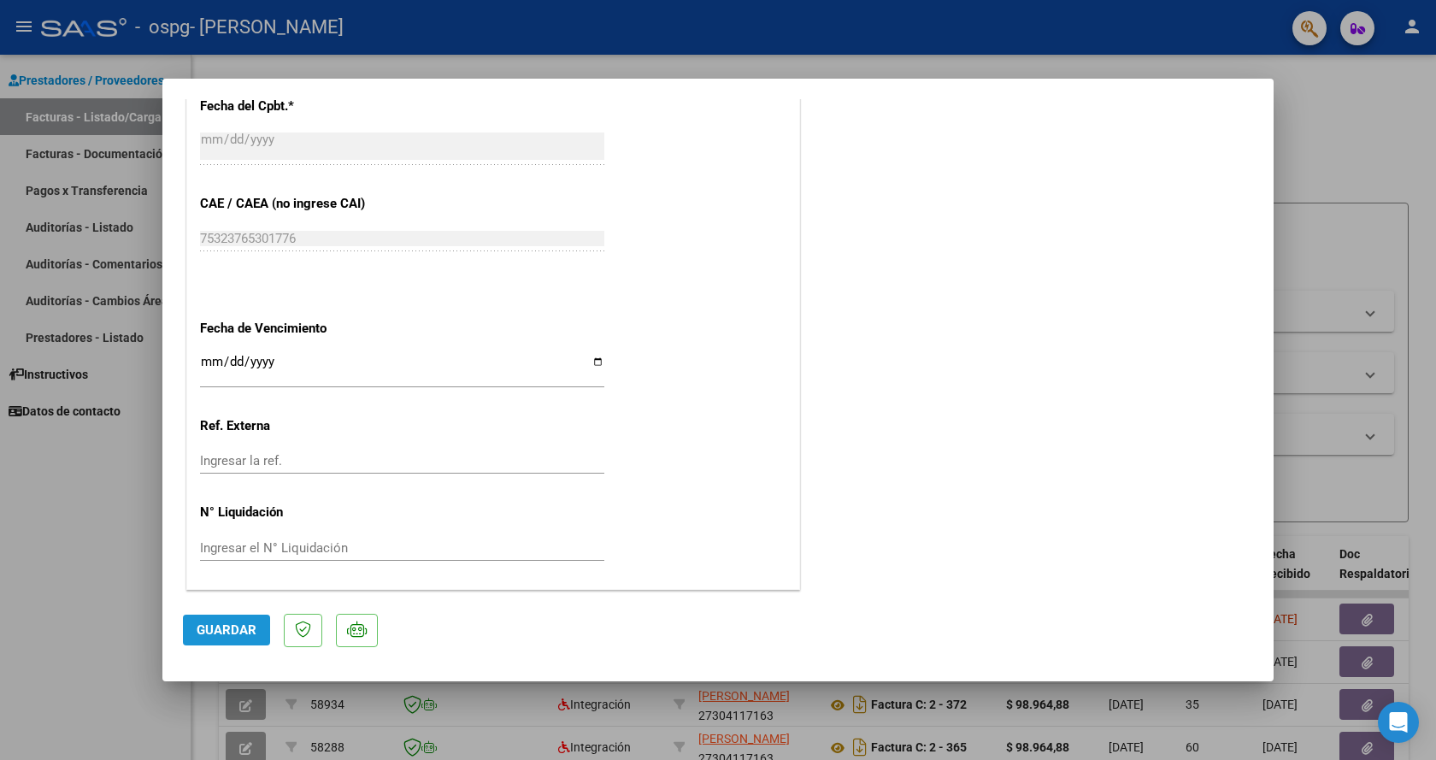
click at [228, 632] on span "Guardar" at bounding box center [227, 629] width 60 height 15
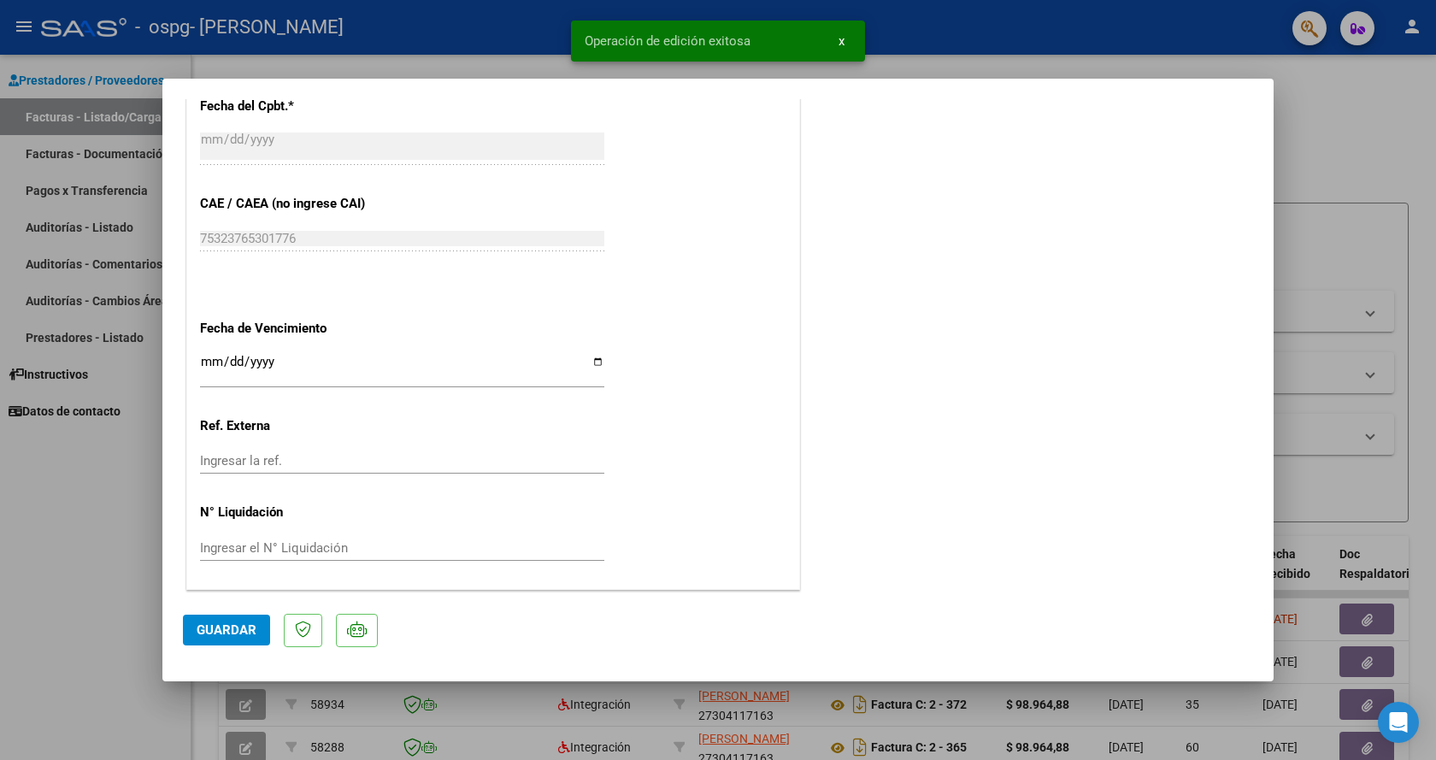
click at [996, 23] on div at bounding box center [718, 380] width 1436 height 760
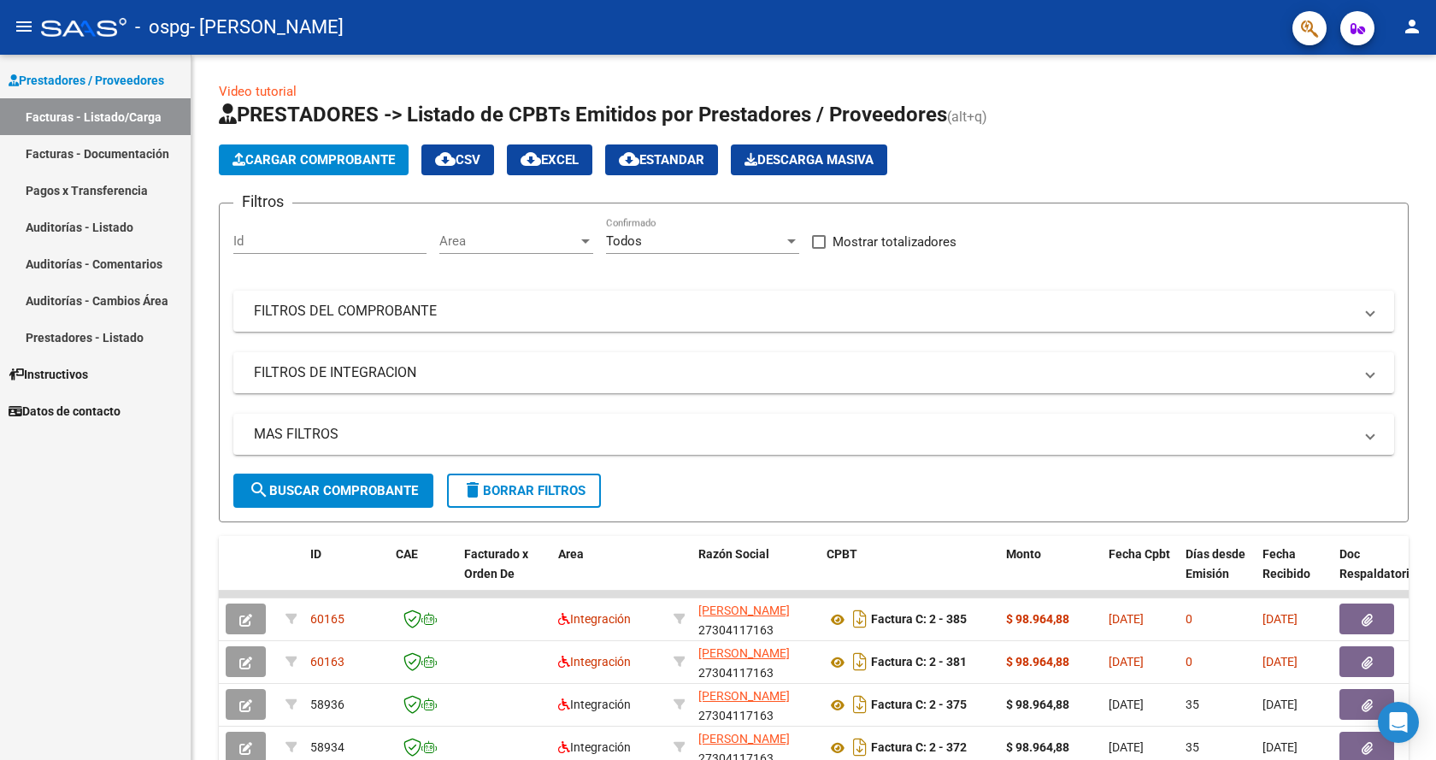
click at [1419, 25] on mat-icon "person" at bounding box center [1412, 26] width 21 height 21
click at [1387, 118] on button "exit_to_app Salir" at bounding box center [1377, 112] width 104 height 41
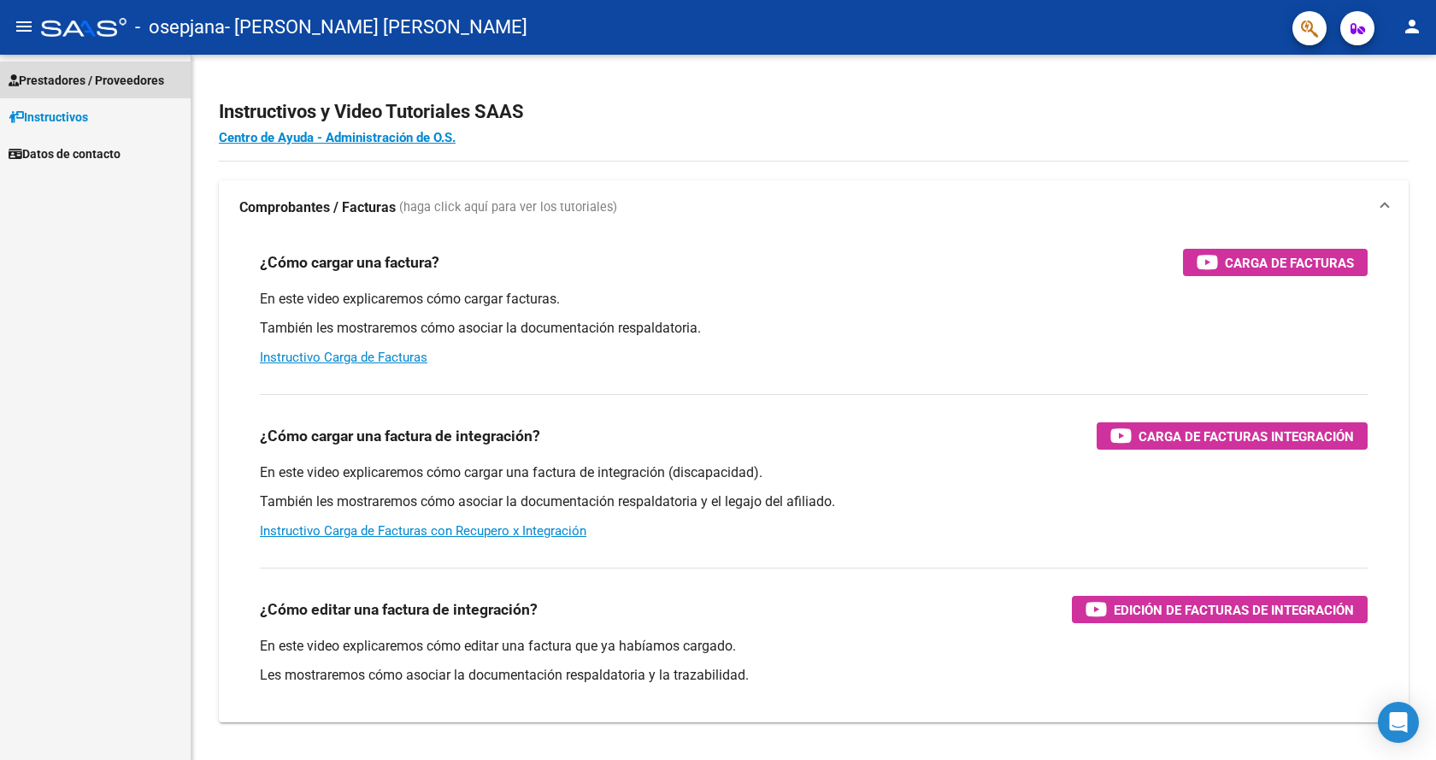
click at [119, 74] on span "Prestadores / Proveedores" at bounding box center [87, 80] width 156 height 19
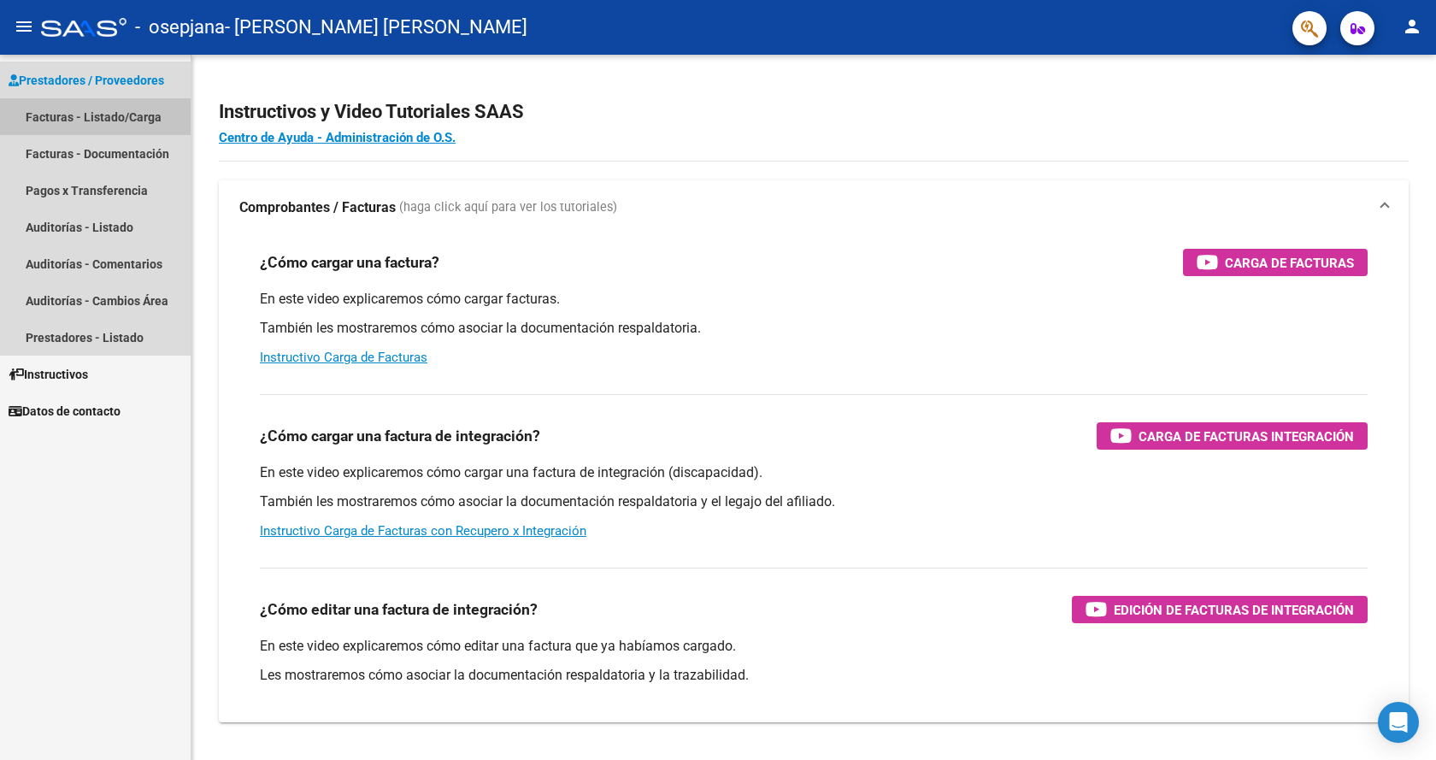
click at [126, 109] on link "Facturas - Listado/Carga" at bounding box center [95, 116] width 191 height 37
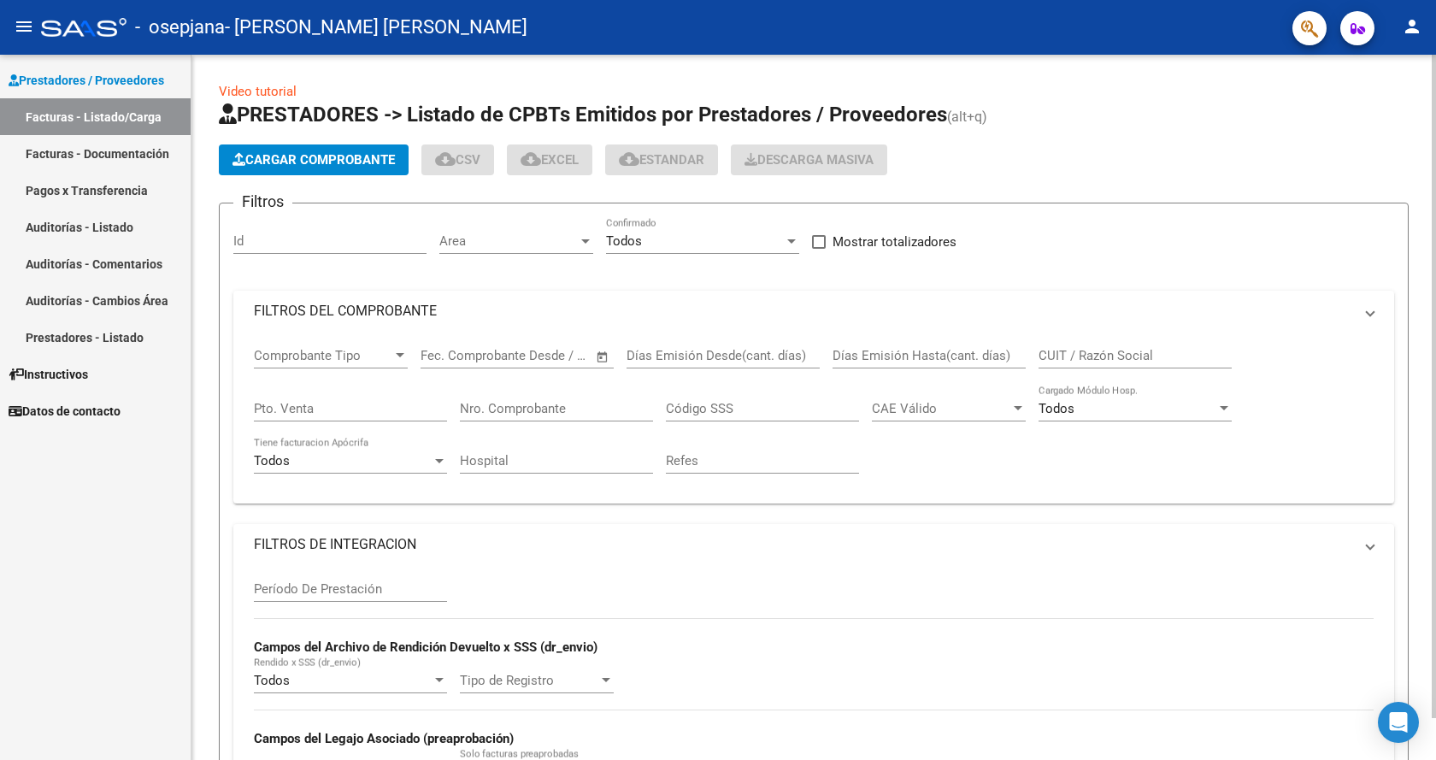
click at [333, 162] on span "Cargar Comprobante" at bounding box center [313, 159] width 162 height 15
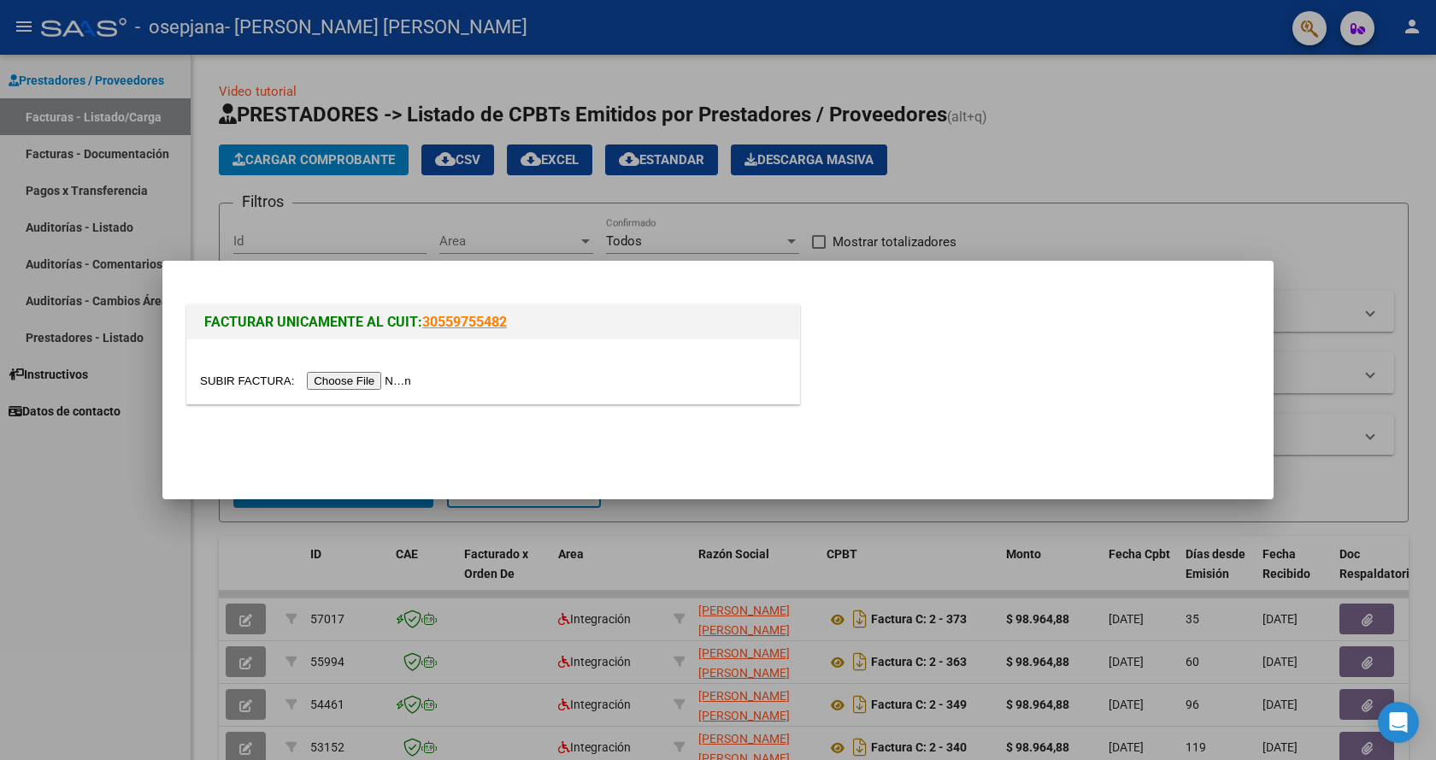
click at [356, 376] on input "file" at bounding box center [308, 381] width 216 height 18
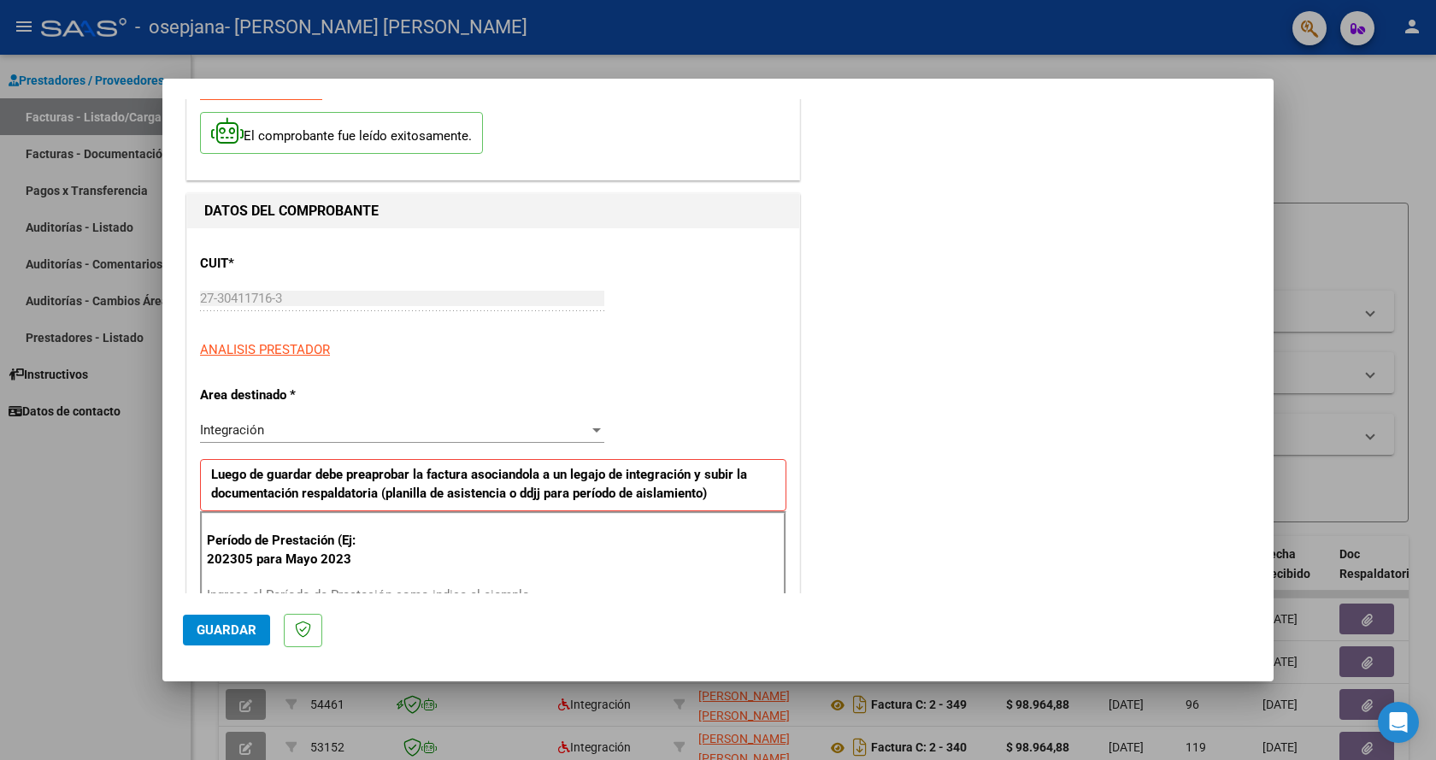
scroll to position [171, 0]
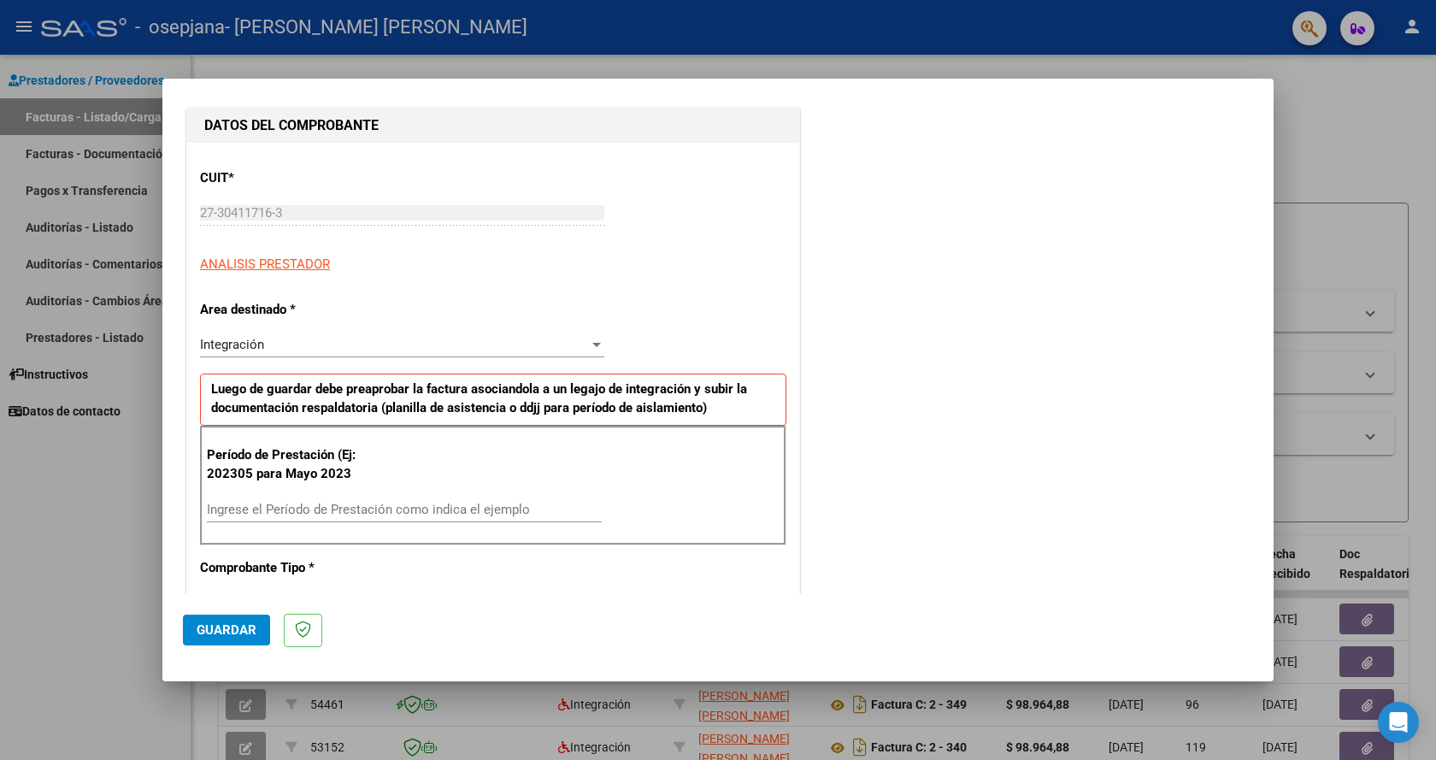
click at [284, 509] on input "Ingrese el Período de Prestación como indica el ejemplo" at bounding box center [404, 509] width 395 height 15
type input "202507"
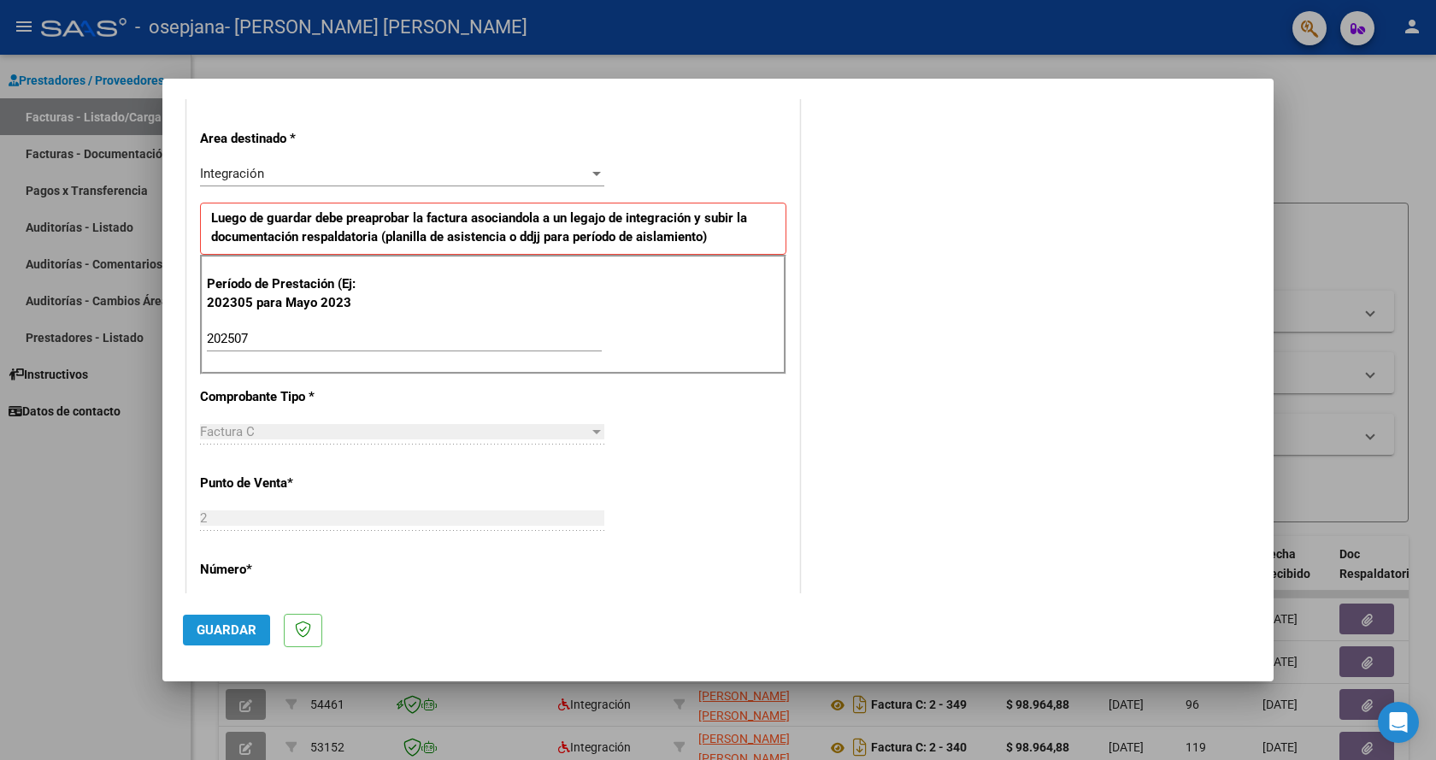
click at [218, 624] on span "Guardar" at bounding box center [227, 629] width 60 height 15
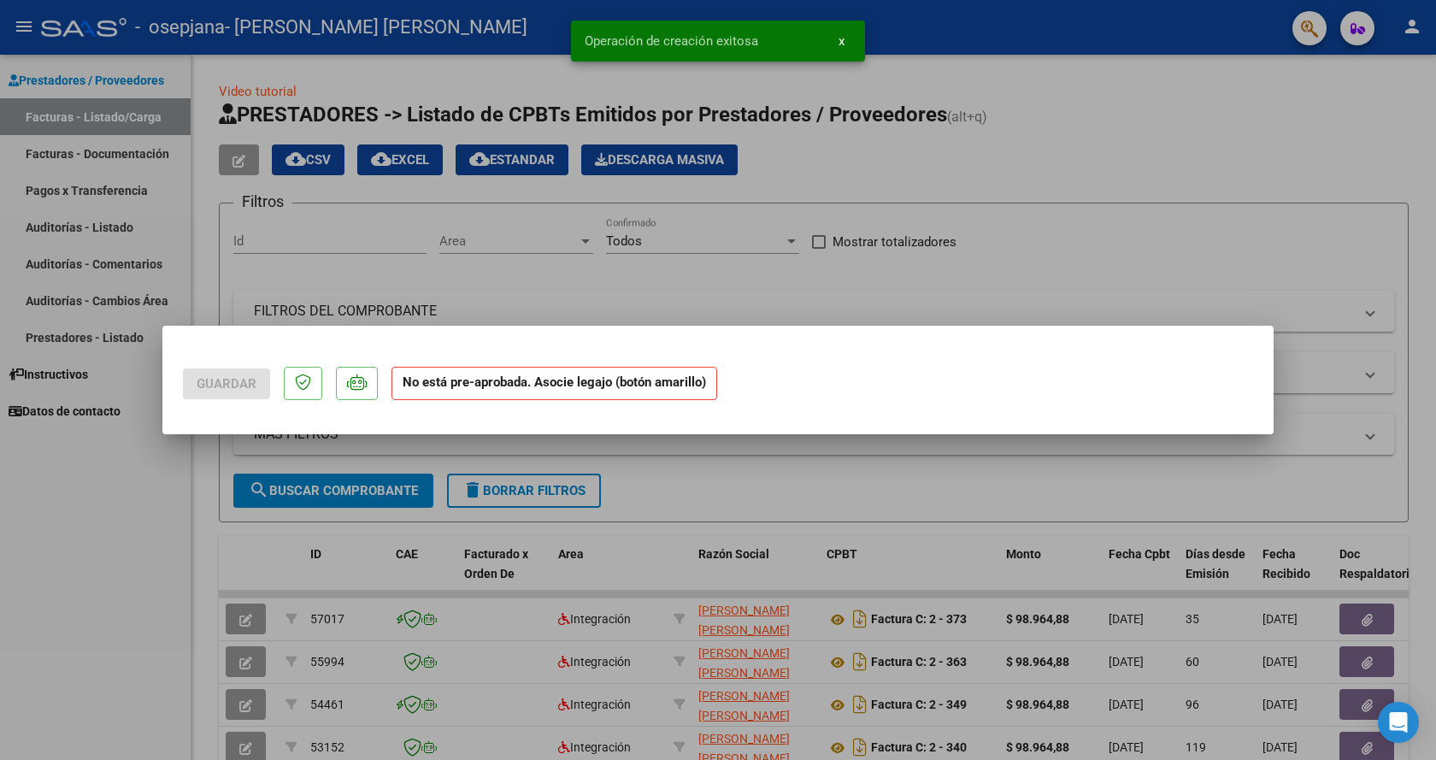
scroll to position [0, 0]
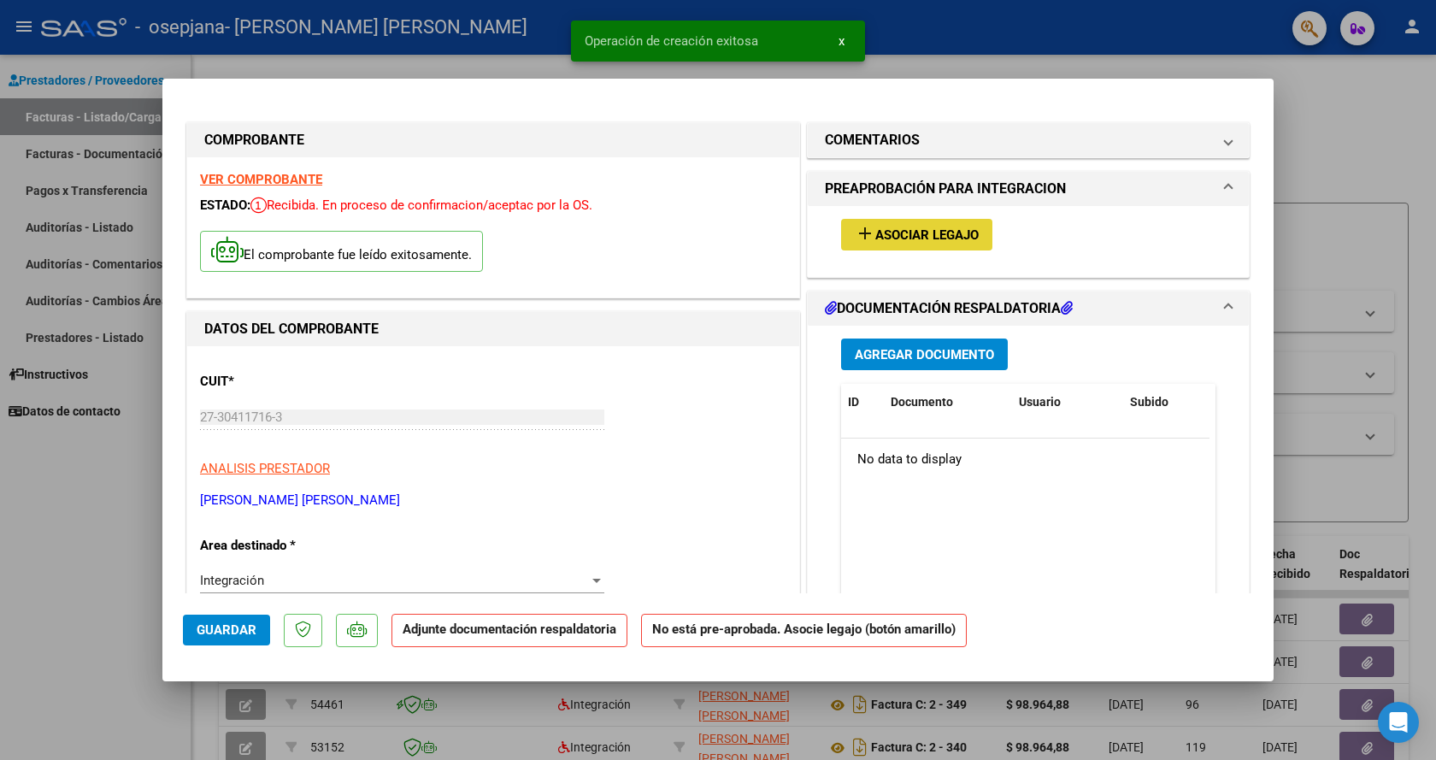
click at [932, 232] on span "Asociar Legajo" at bounding box center [926, 234] width 103 height 15
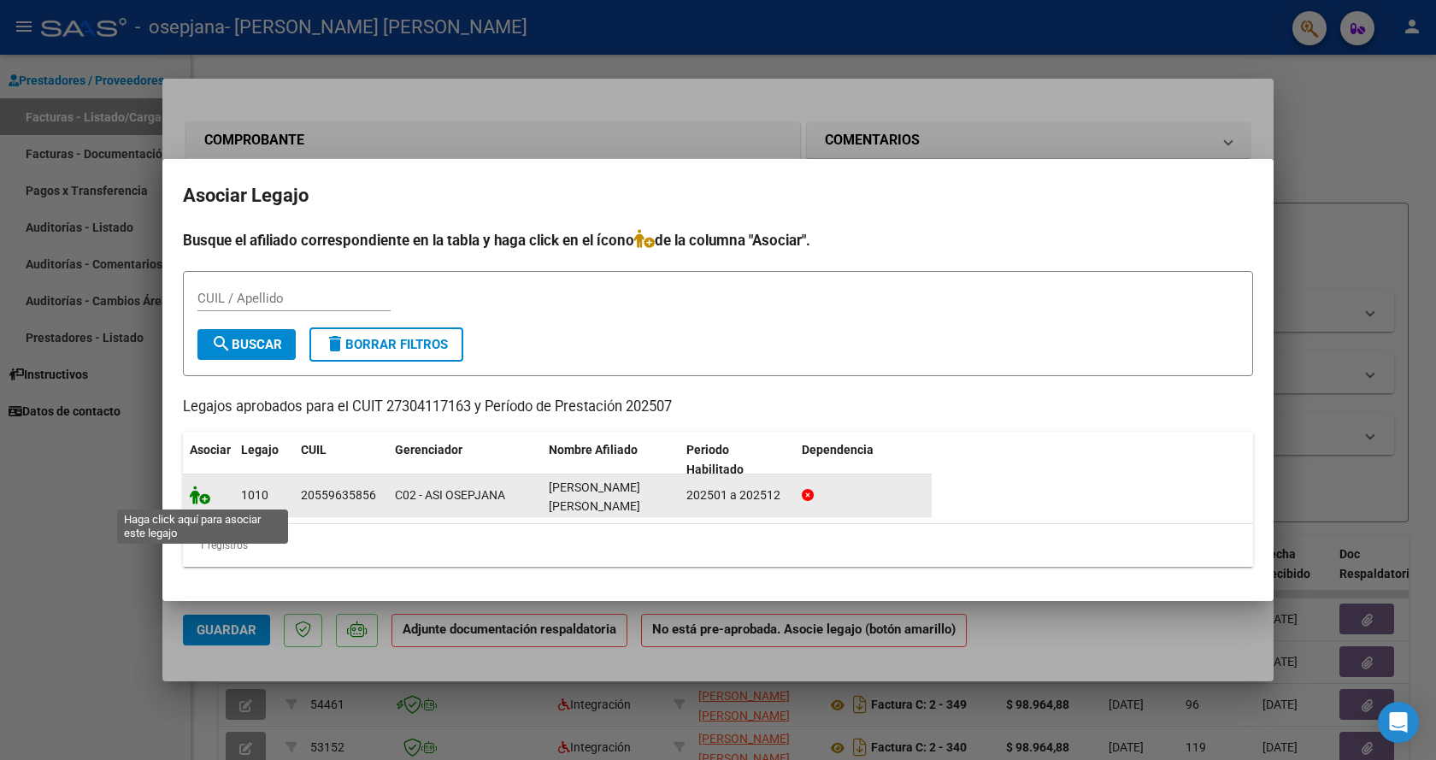
click at [203, 497] on icon at bounding box center [200, 494] width 21 height 19
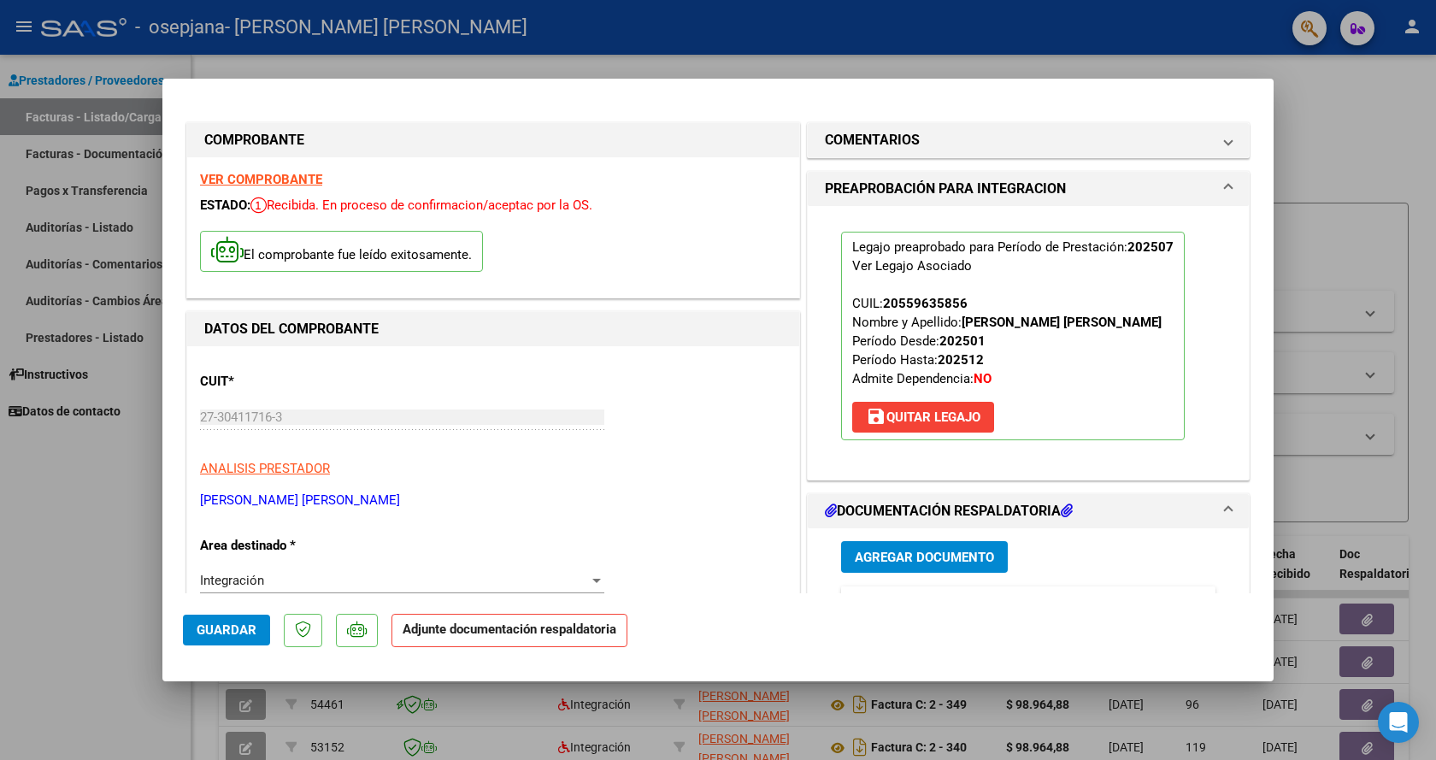
click at [880, 550] on span "Agregar Documento" at bounding box center [924, 557] width 139 height 15
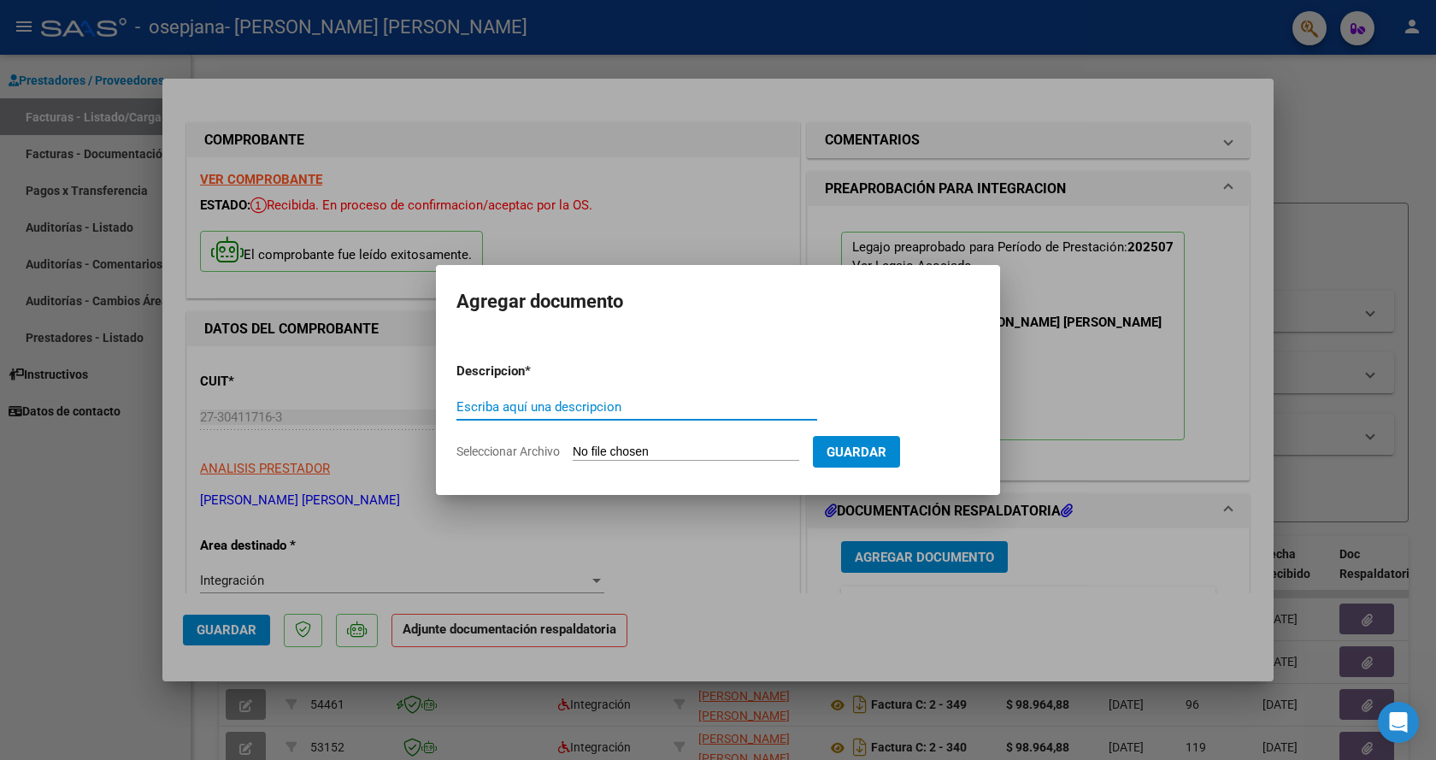
click at [527, 412] on input "Escriba aquí una descripcion" at bounding box center [636, 406] width 361 height 15
type input "planilla asistencia"
click at [662, 452] on input "Seleccionar Archivo" at bounding box center [686, 452] width 227 height 16
type input "C:\fakepath\PLANILLA SANTINO CORREA JULIO 2025.pdf"
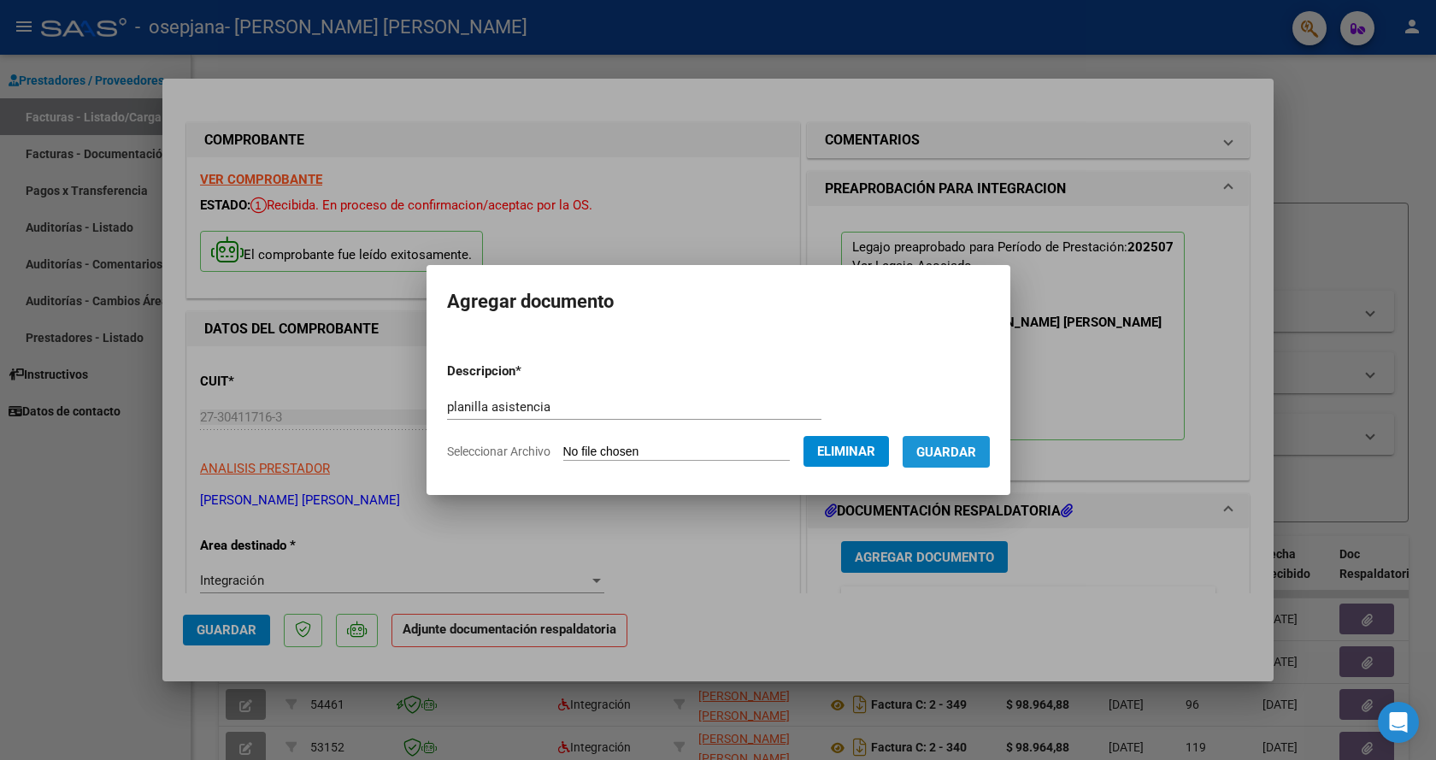
click at [976, 457] on span "Guardar" at bounding box center [946, 451] width 60 height 15
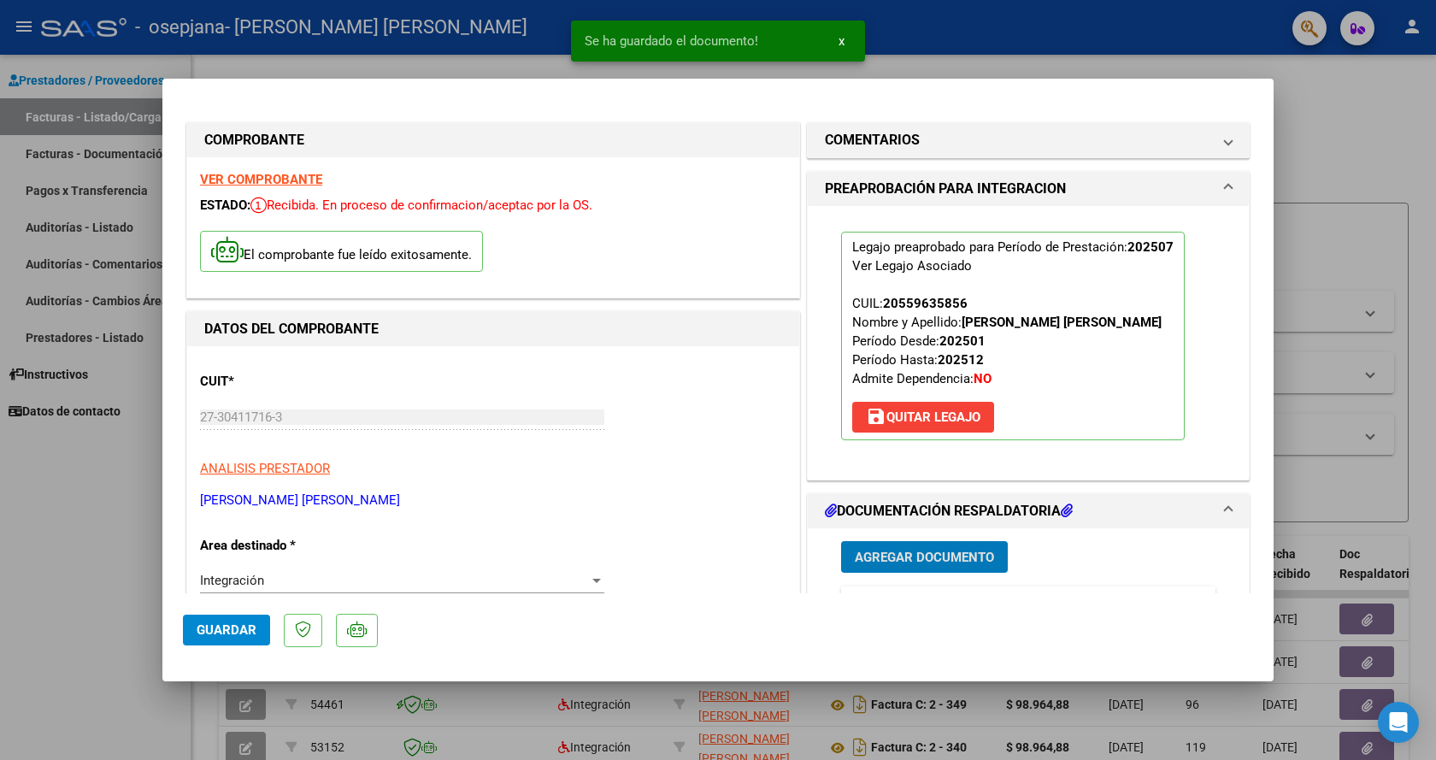
scroll to position [171, 0]
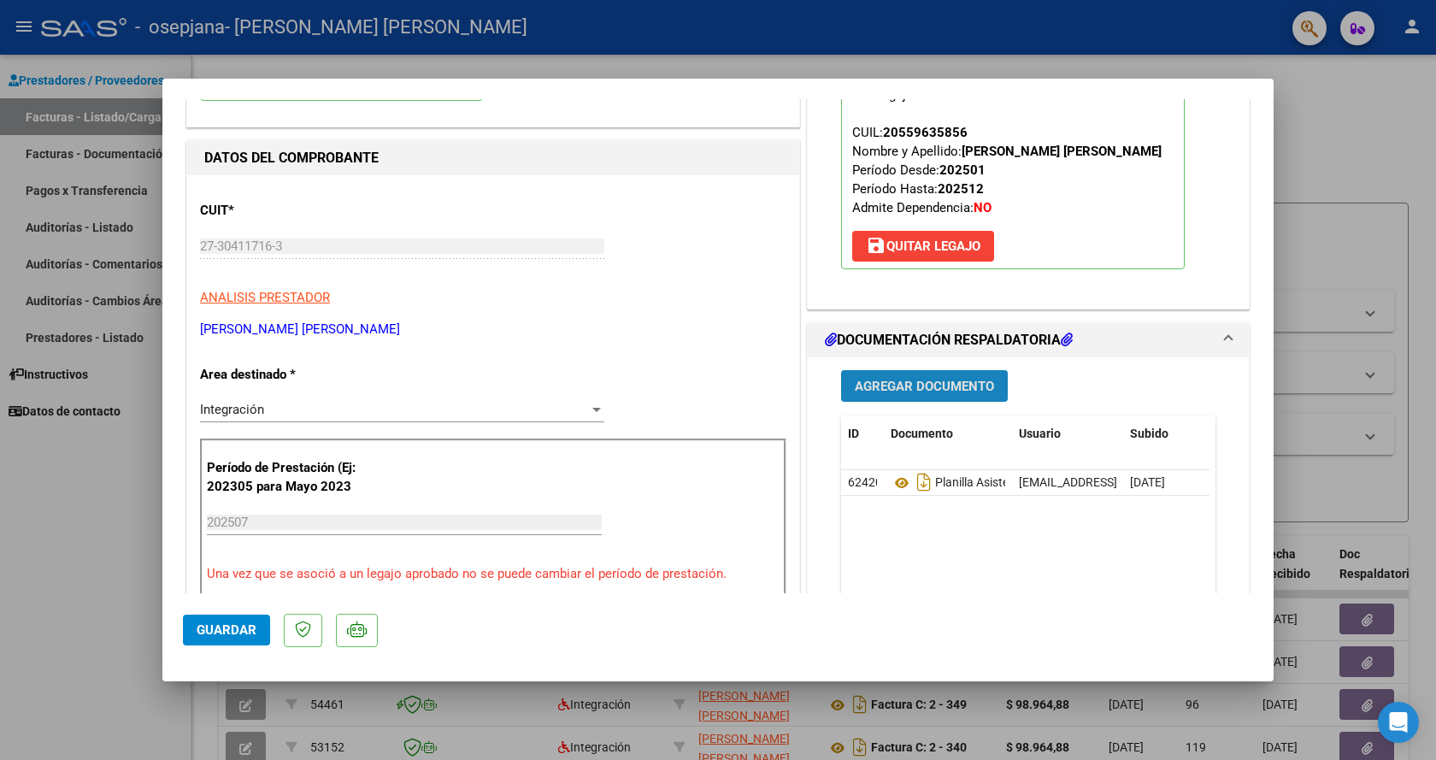
click at [915, 381] on span "Agregar Documento" at bounding box center [924, 386] width 139 height 15
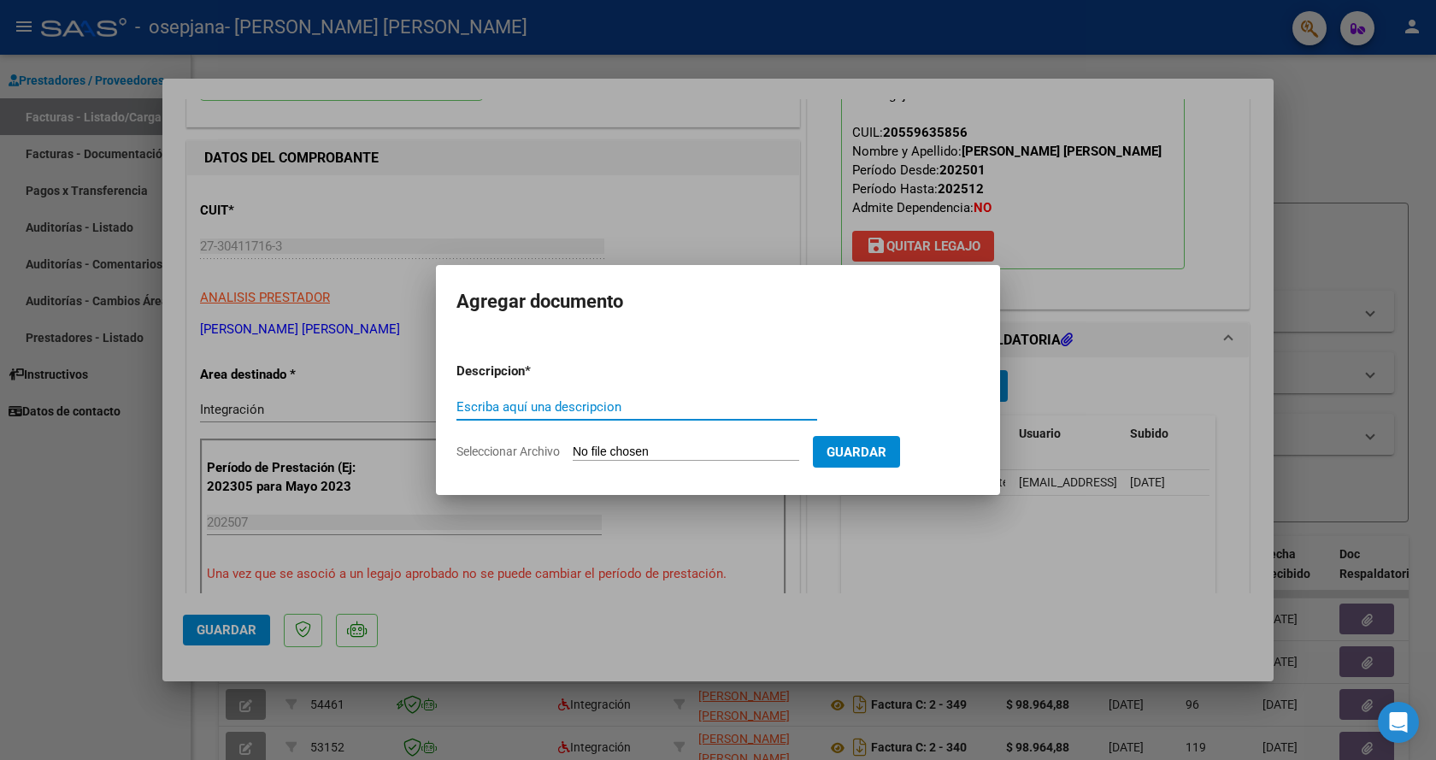
click at [556, 412] on input "Escriba aquí una descripcion" at bounding box center [636, 406] width 361 height 15
type input "constancia cae"
click at [635, 451] on input "Seleccionar Archivo" at bounding box center [686, 452] width 227 height 16
type input "C:\fakepath\CONSTANCIA CAE JULIO 2025.pdf"
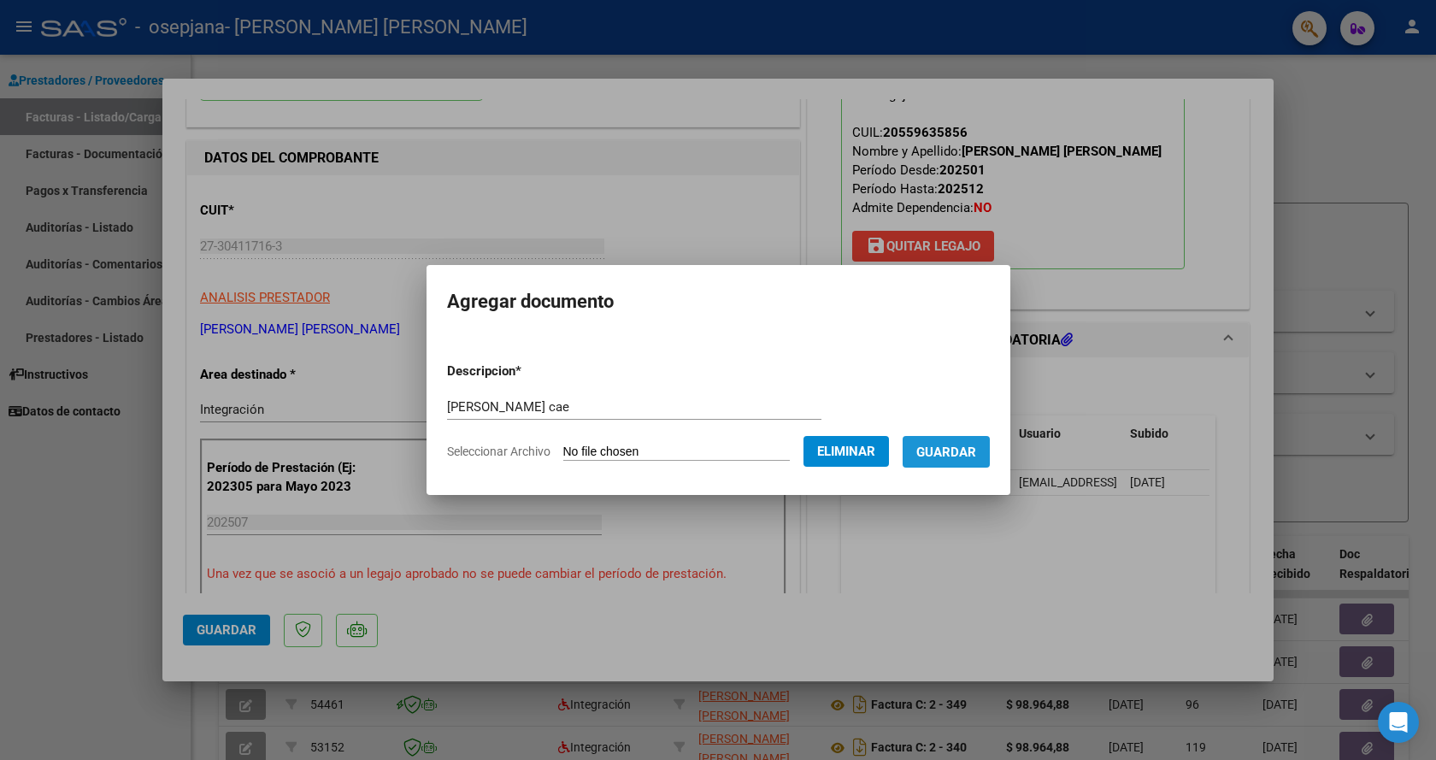
click at [975, 453] on span "Guardar" at bounding box center [946, 451] width 60 height 15
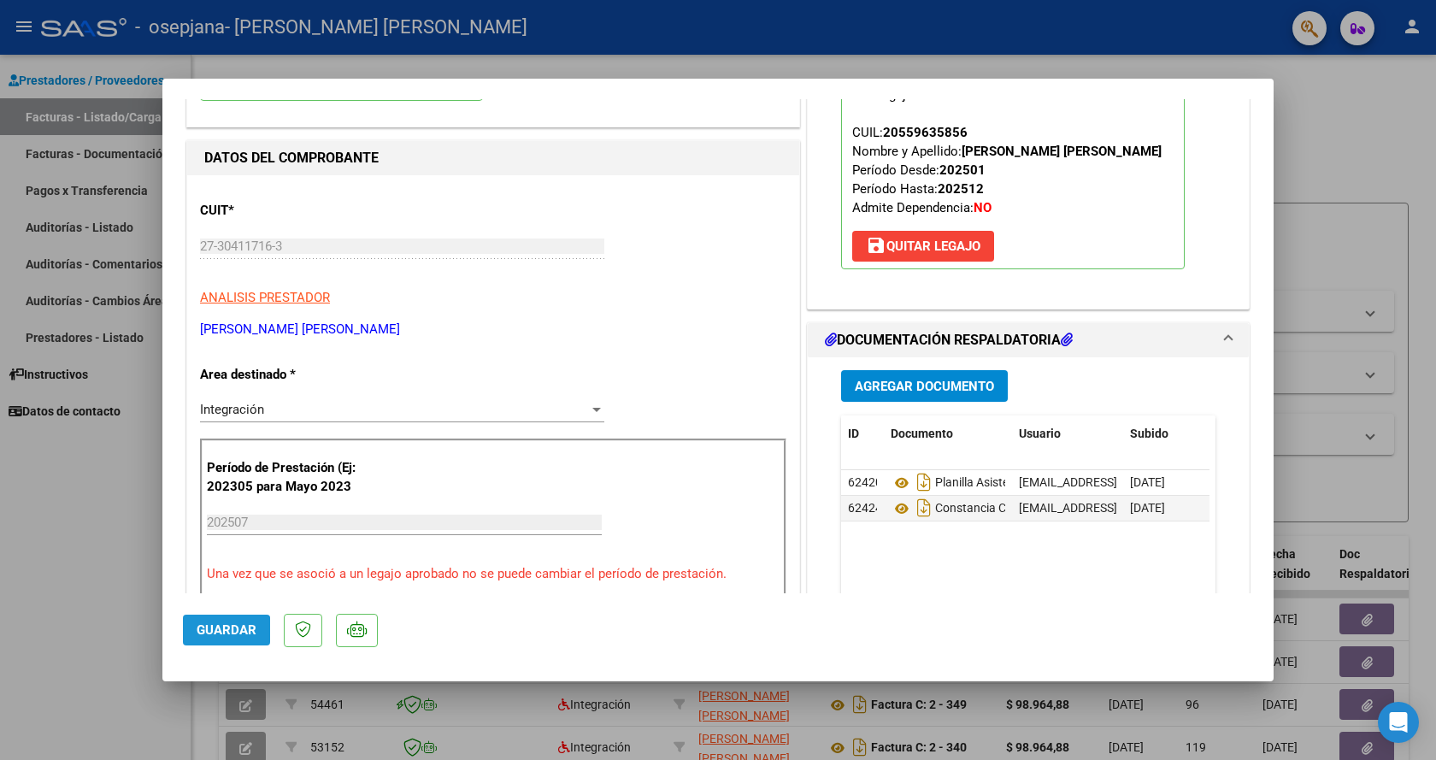
click at [223, 632] on span "Guardar" at bounding box center [227, 629] width 60 height 15
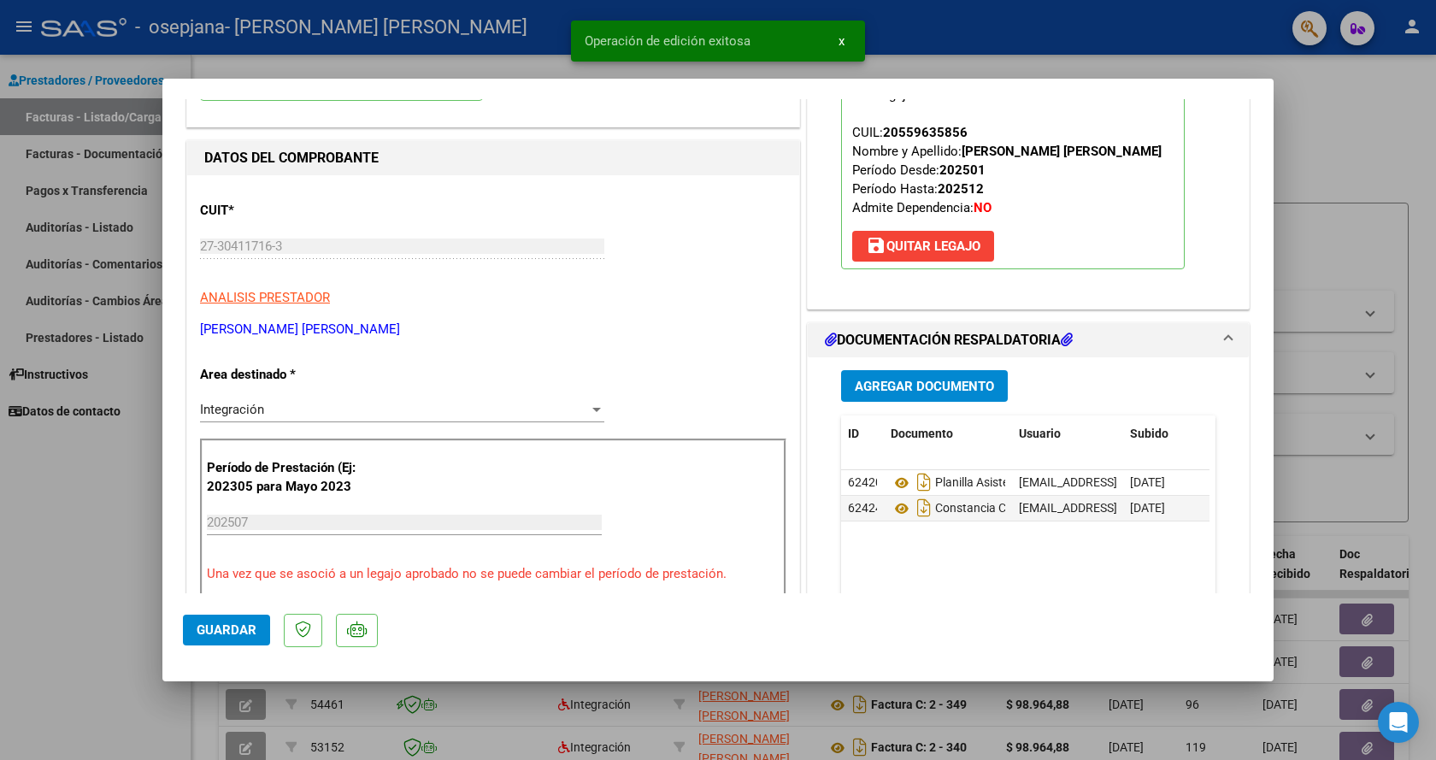
click at [943, 63] on div at bounding box center [718, 380] width 1436 height 760
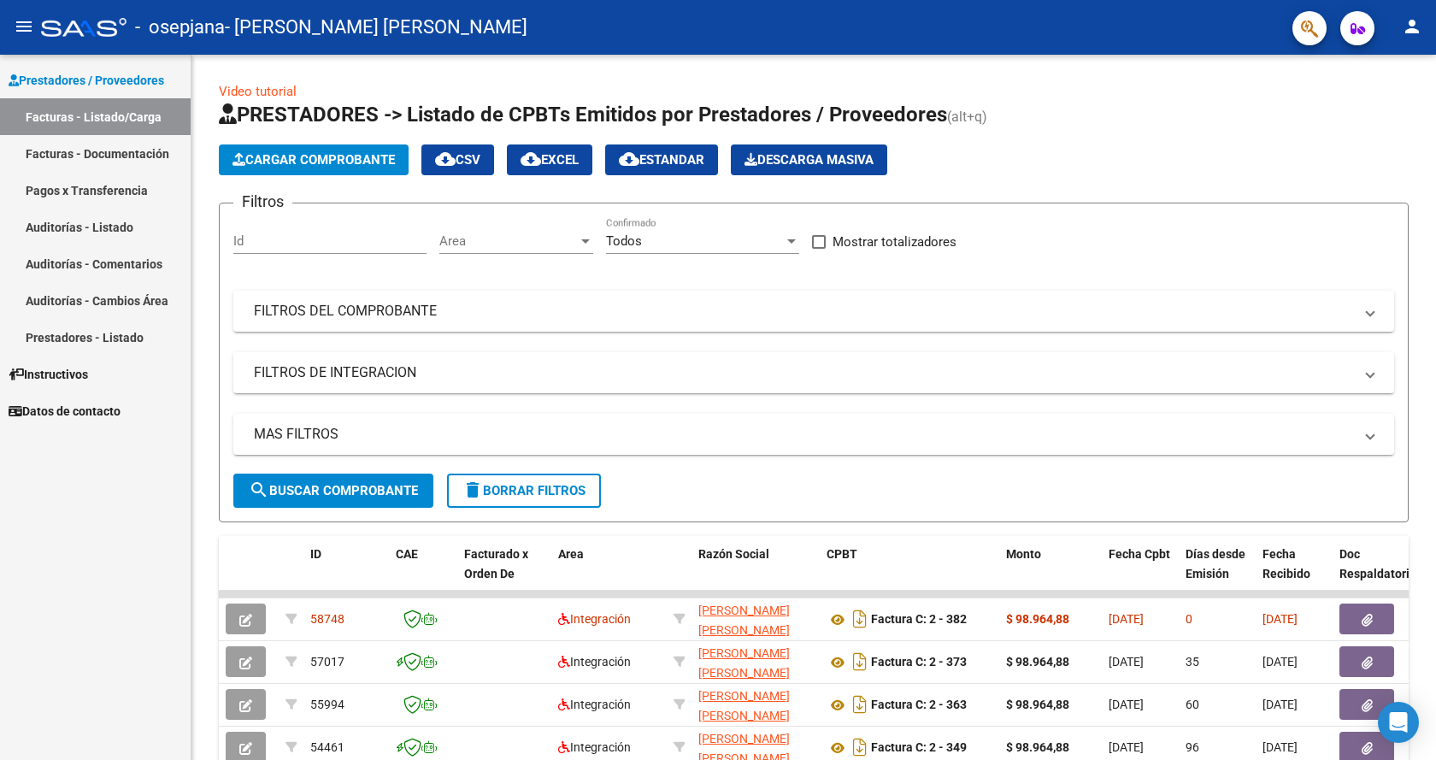
click at [1409, 32] on mat-icon "person" at bounding box center [1412, 26] width 21 height 21
click at [1388, 113] on button "exit_to_app Salir" at bounding box center [1377, 112] width 104 height 41
